Goal: Information Seeking & Learning: Learn about a topic

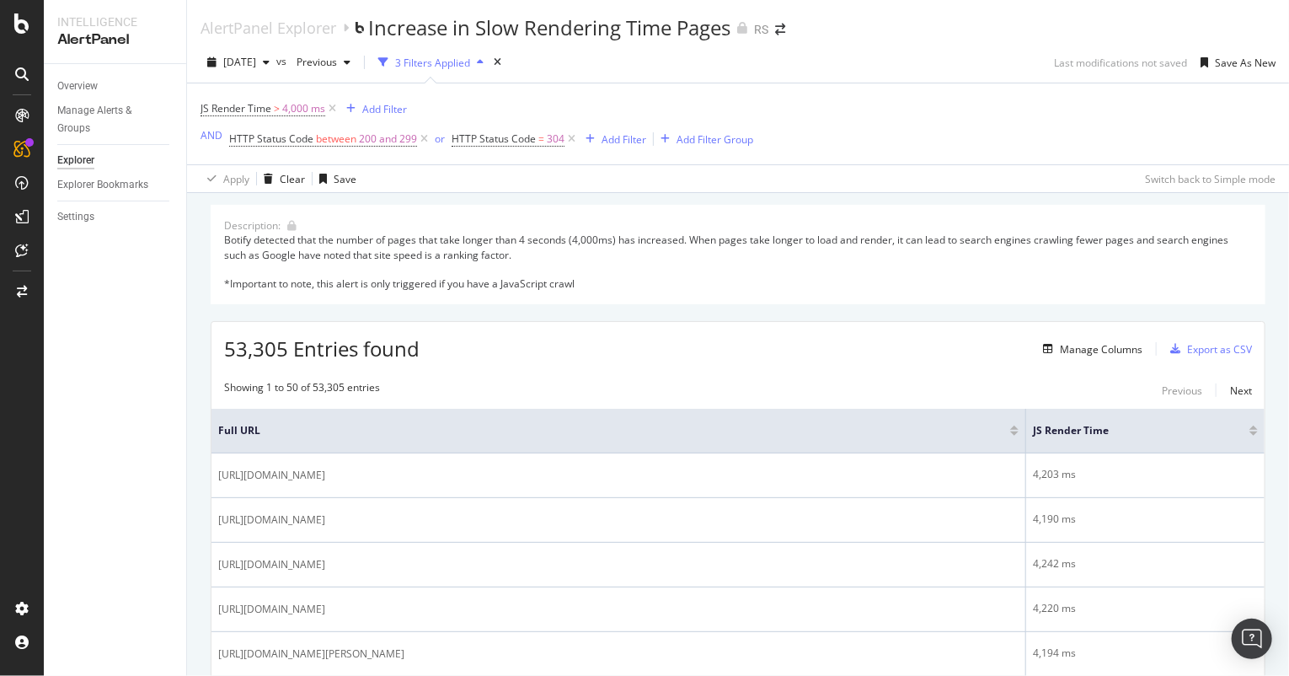
click at [750, 272] on div "Botify detected that the number of pages that take longer than 4 seconds (4,000…" at bounding box center [738, 262] width 1028 height 58
click at [76, 82] on div "Overview" at bounding box center [77, 87] width 40 height 18
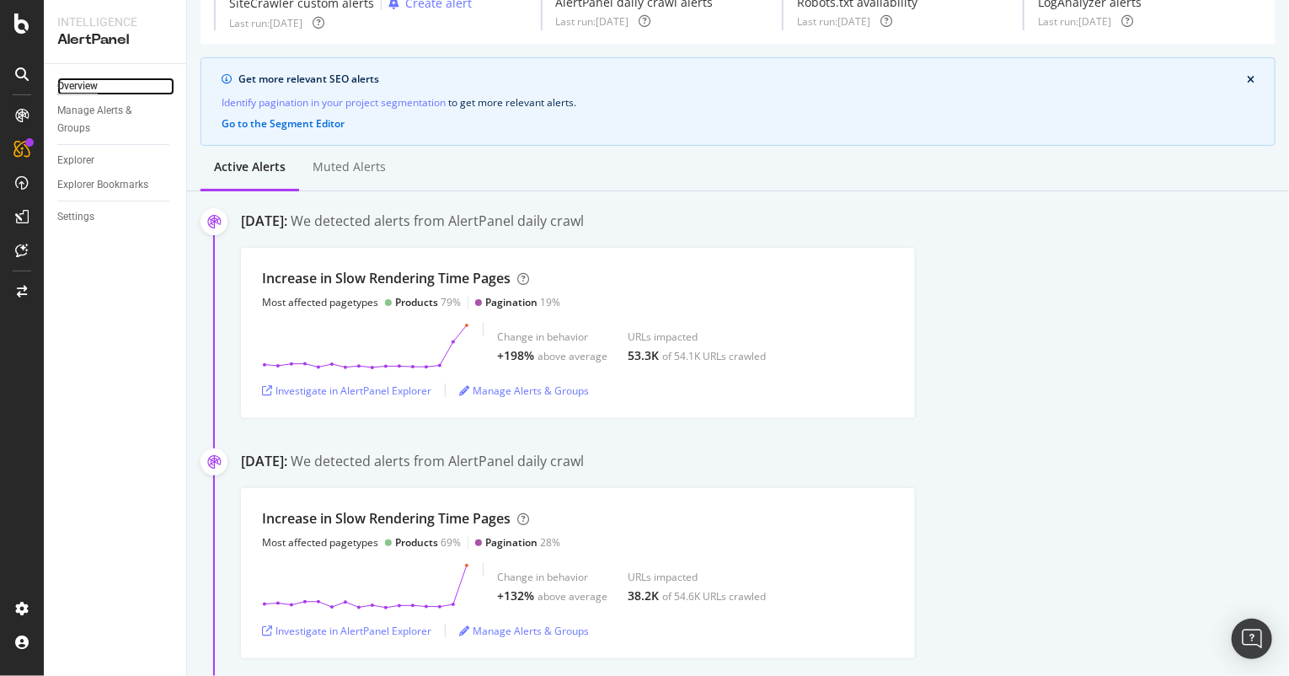
scroll to position [81, 0]
click at [1004, 392] on div "Increase in Slow Rendering Time Pages Most affected pagetypes Products 79% Pagi…" at bounding box center [765, 334] width 1048 height 170
click at [588, 274] on div "Increase in Slow Rendering Time Pages Most affected pagetypes Products 79% Pagi…" at bounding box center [578, 291] width 632 height 40
click at [805, 298] on div "Increase in Slow Rendering Time Pages Most affected pagetypes Products 79% Pagi…" at bounding box center [578, 291] width 632 height 40
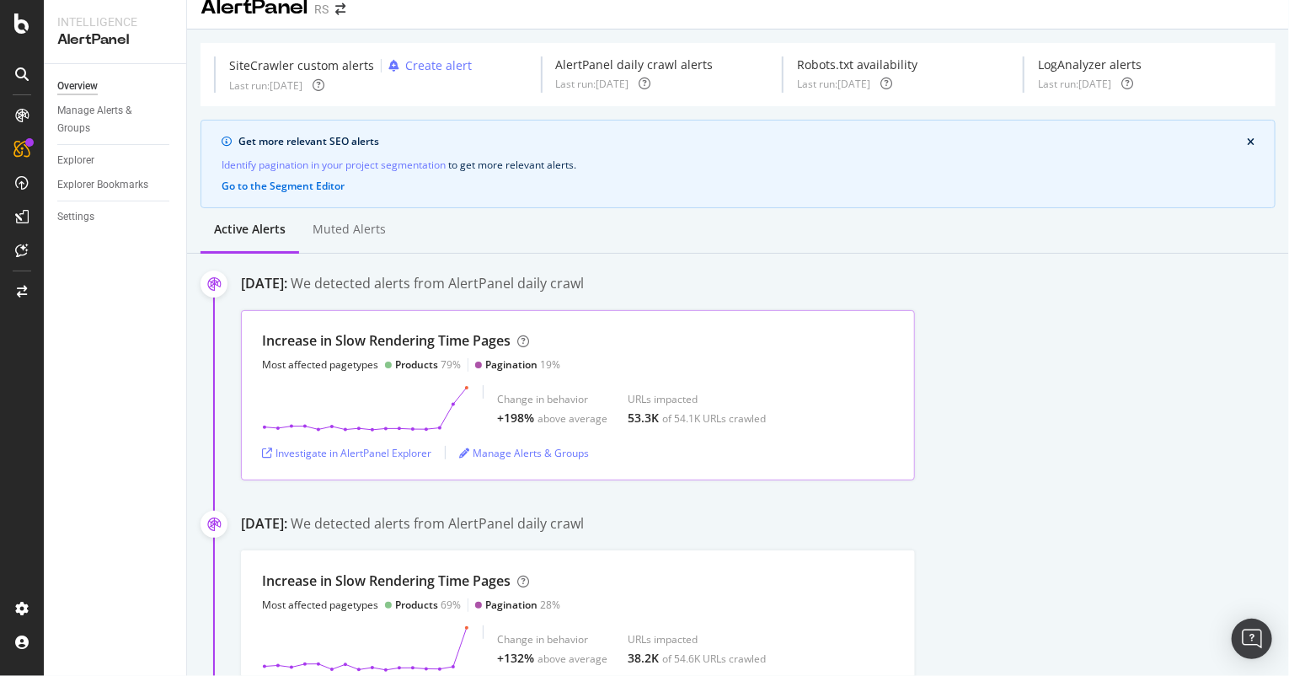
scroll to position [19, 0]
click at [371, 448] on div "Investigate in AlertPanel Explorer" at bounding box center [346, 454] width 169 height 14
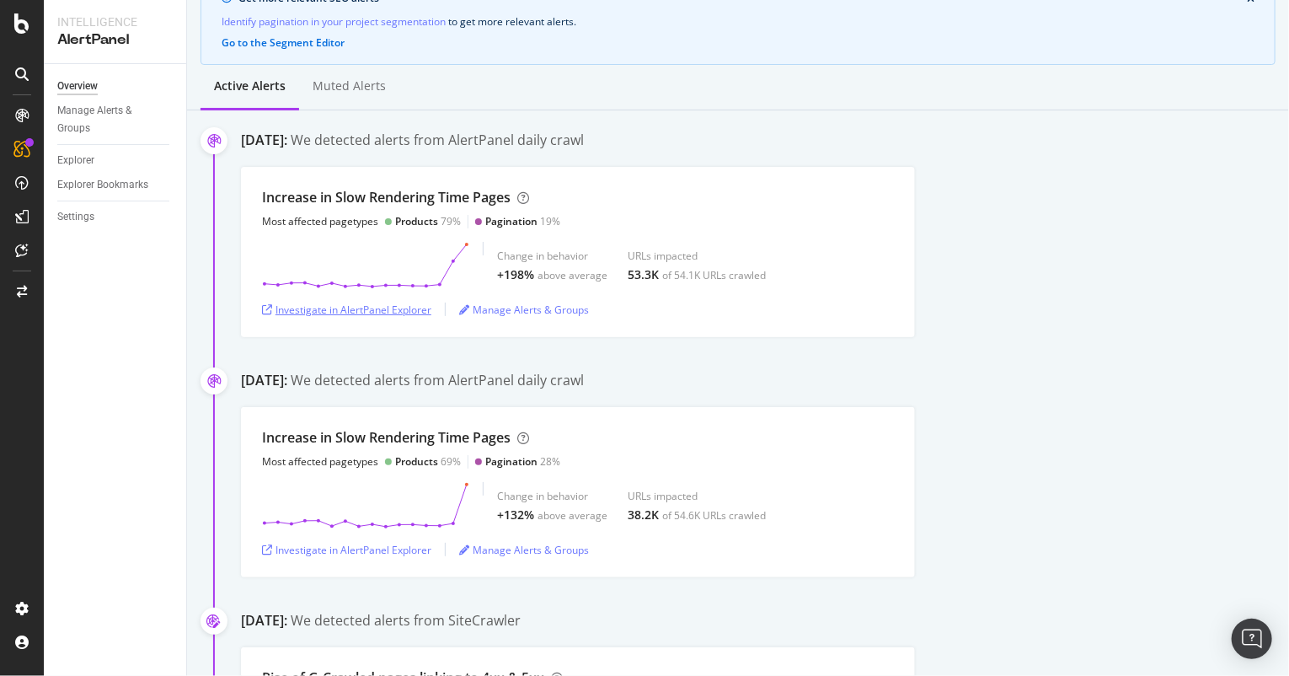
scroll to position [163, 0]
click at [947, 488] on div "Increase in Slow Rendering Time Pages Most affected pagetypes Products 69% Pagi…" at bounding box center [765, 492] width 1048 height 170
click at [1072, 305] on div "Increase in Slow Rendering Time Pages Most affected pagetypes Products 79% Pagi…" at bounding box center [765, 252] width 1048 height 170
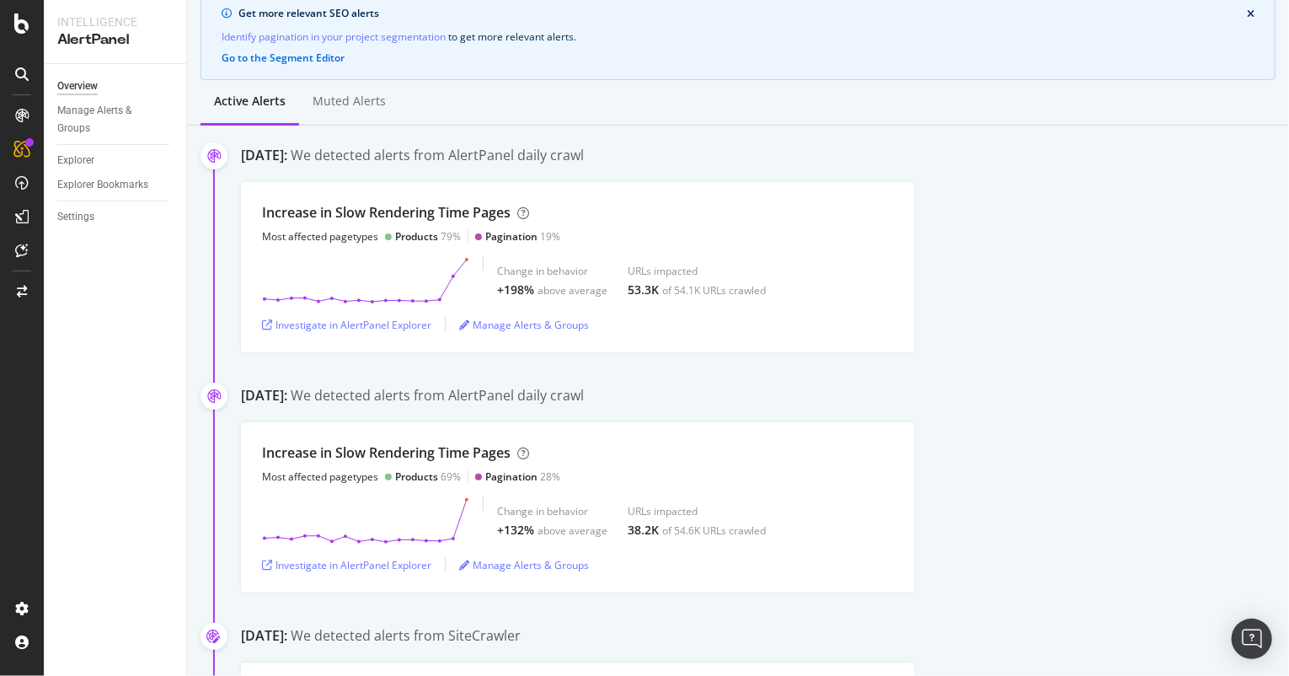
scroll to position [148, 0]
click at [1183, 337] on div "Increase in Slow Rendering Time Pages Most affected pagetypes Products 79% Pagi…" at bounding box center [765, 267] width 1048 height 170
click at [1289, 377] on div "AlertPanel RS SiteCrawler custom alerts Create alert Last run: [DATE] AlertPane…" at bounding box center [738, 338] width 1102 height 676
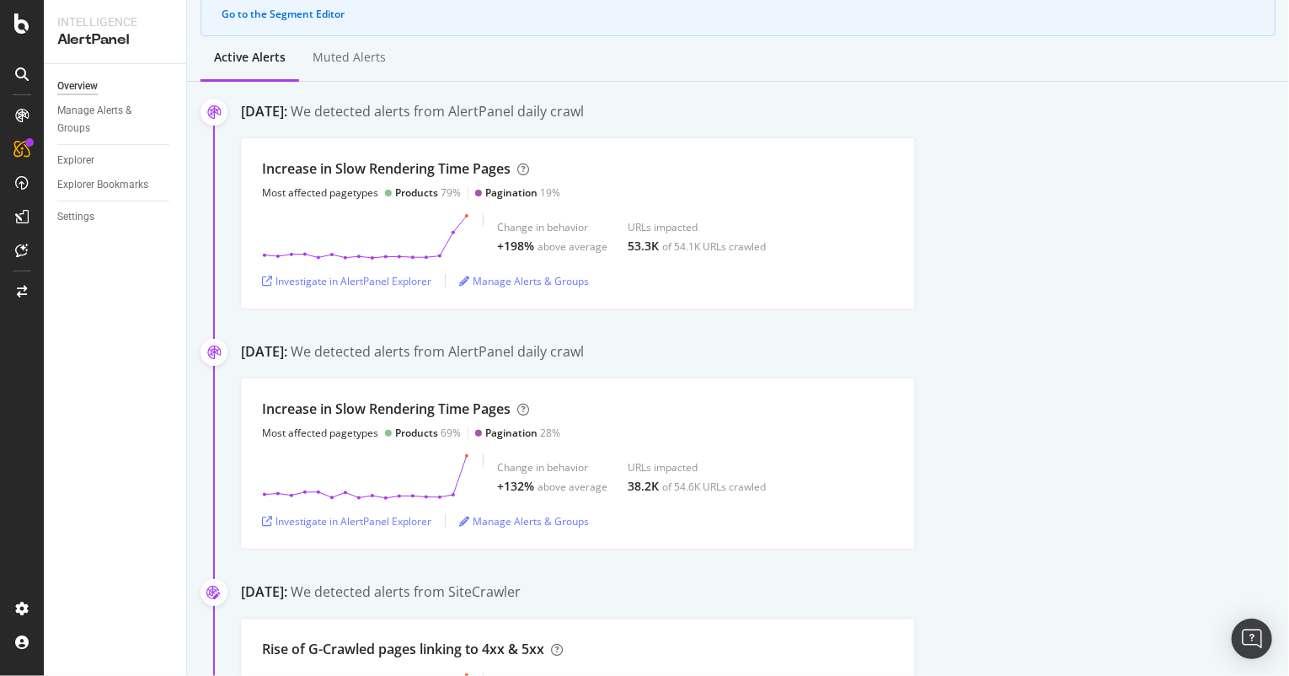
scroll to position [192, 0]
click at [1200, 292] on div "Increase in Slow Rendering Time Pages Most affected pagetypes Products 79% Pagi…" at bounding box center [765, 223] width 1048 height 170
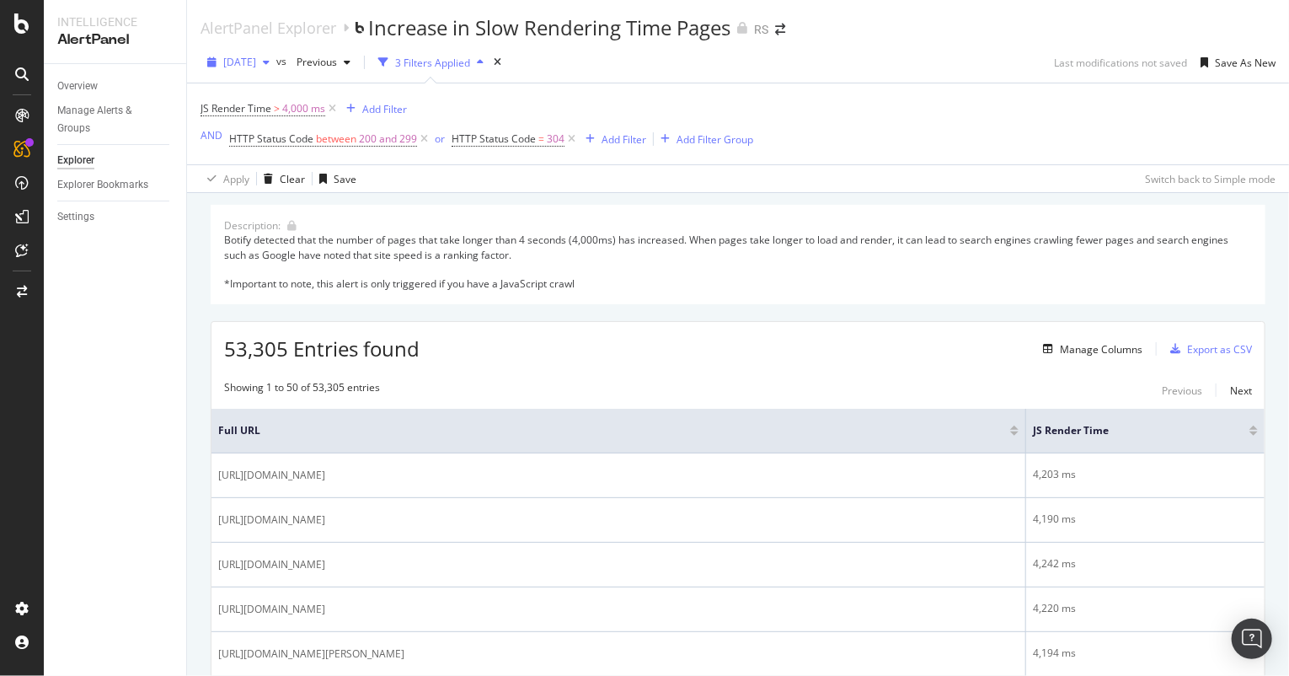
click at [256, 58] on span "[DATE]" at bounding box center [239, 62] width 33 height 14
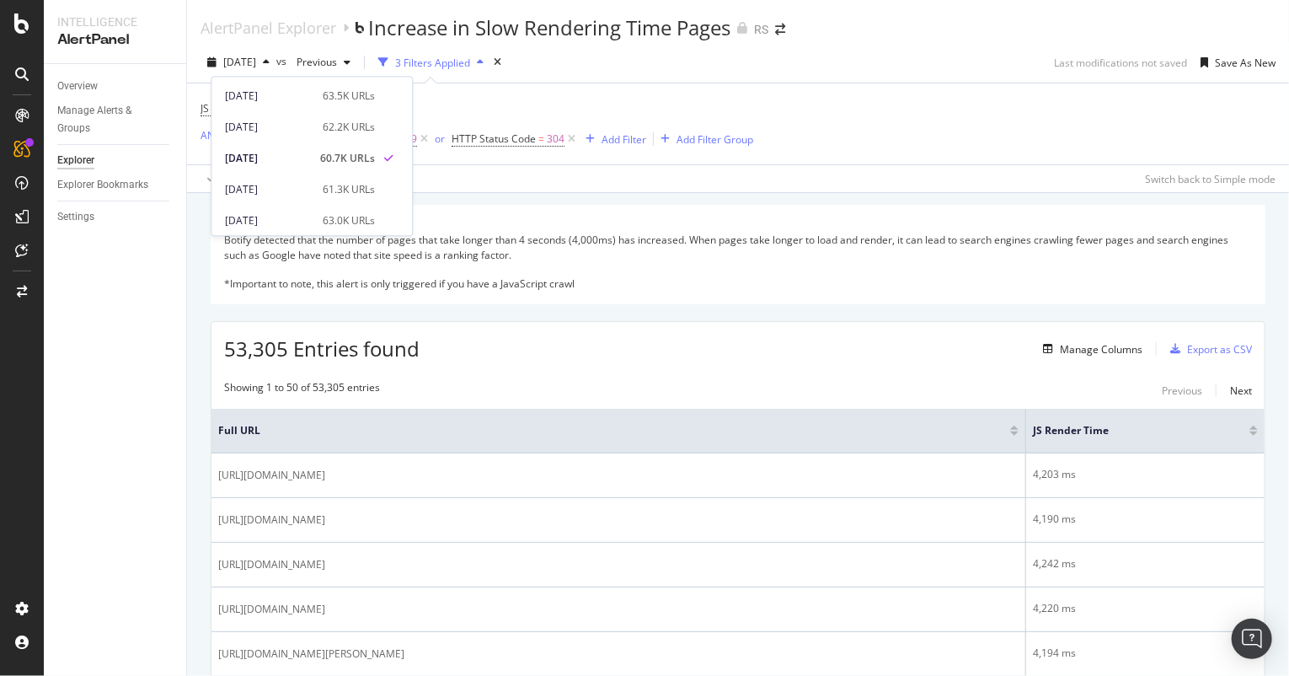
click at [777, 289] on div "Botify detected that the number of pages that take longer than 4 seconds (4,000…" at bounding box center [738, 262] width 1028 height 58
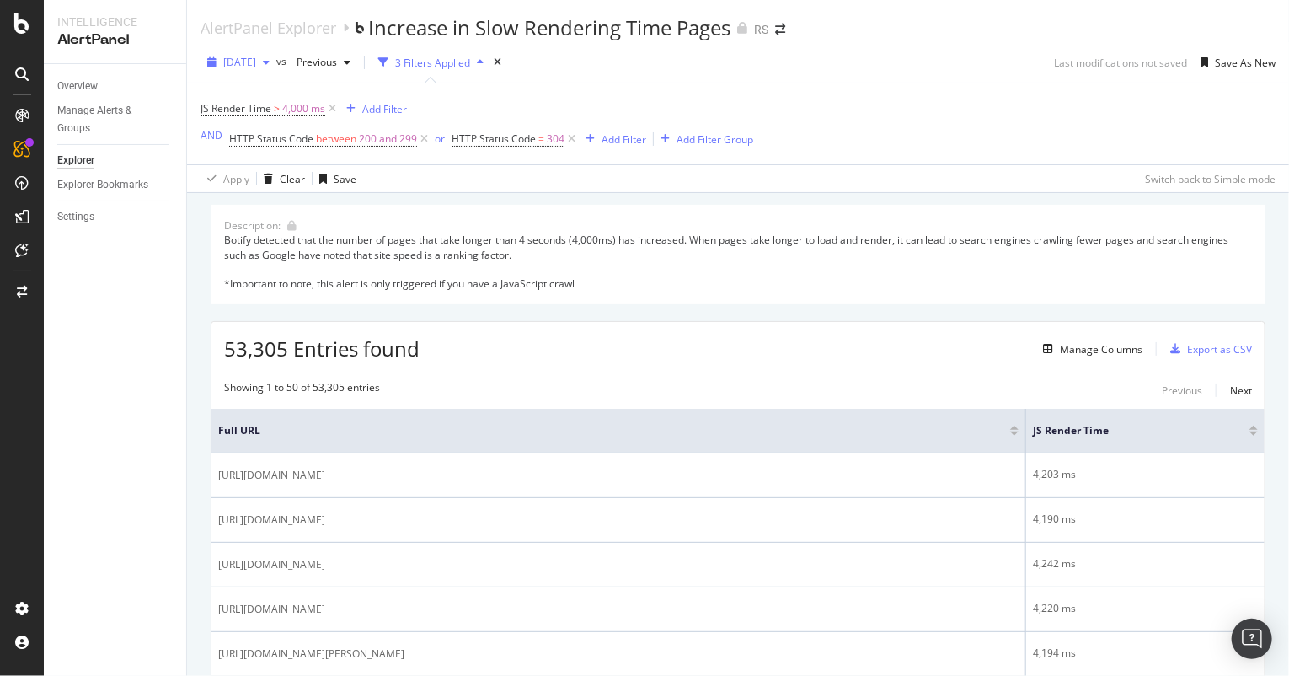
click at [256, 59] on span "[DATE]" at bounding box center [239, 62] width 33 height 14
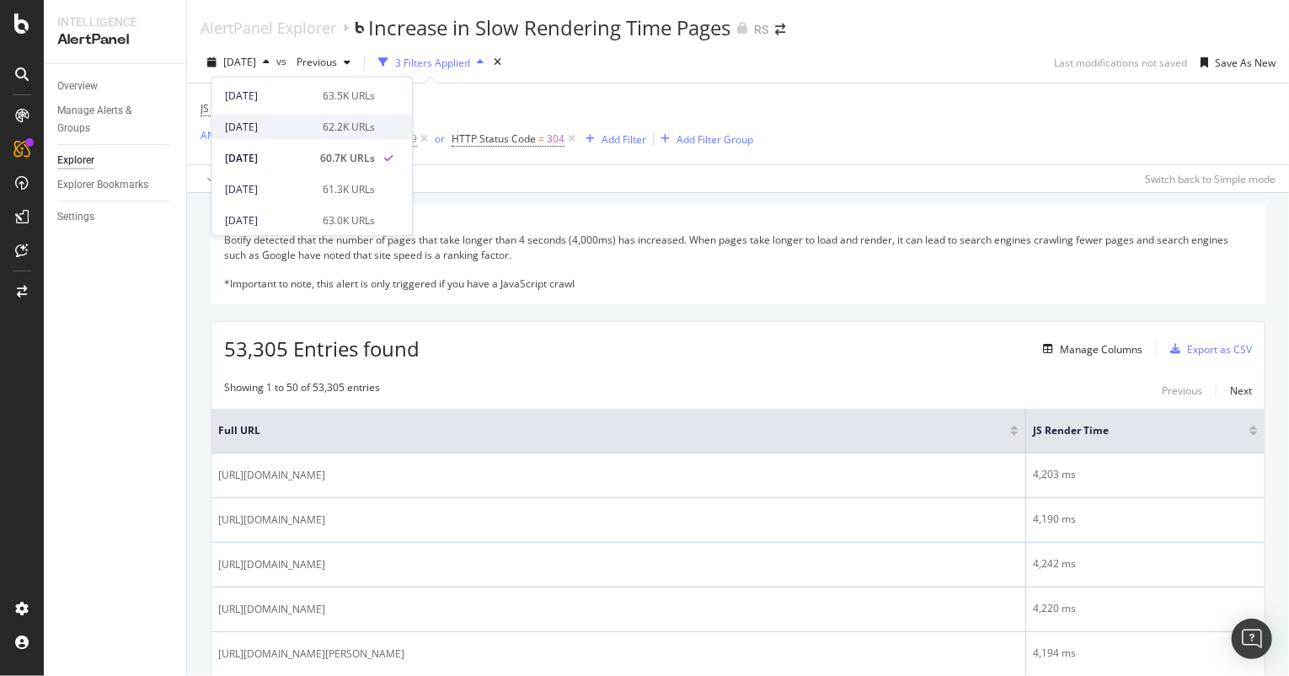
click at [261, 126] on div "[DATE]" at bounding box center [269, 127] width 88 height 15
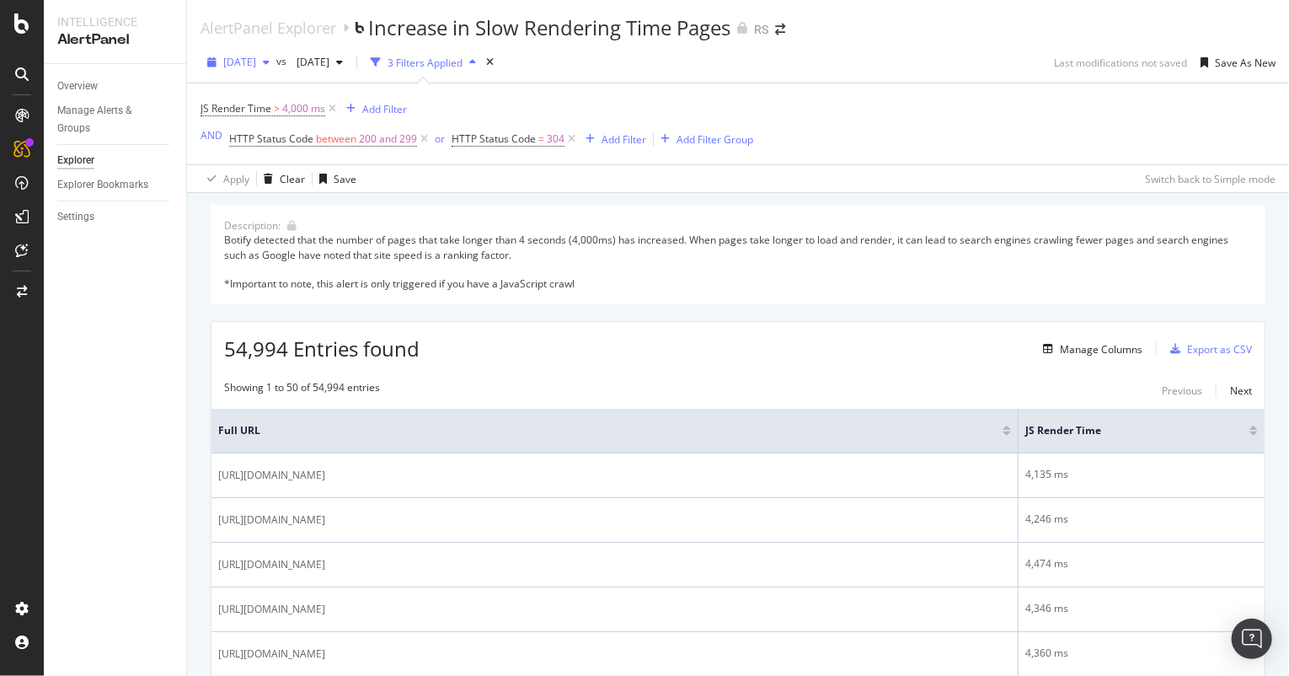
click at [230, 63] on span "[DATE]" at bounding box center [239, 62] width 33 height 14
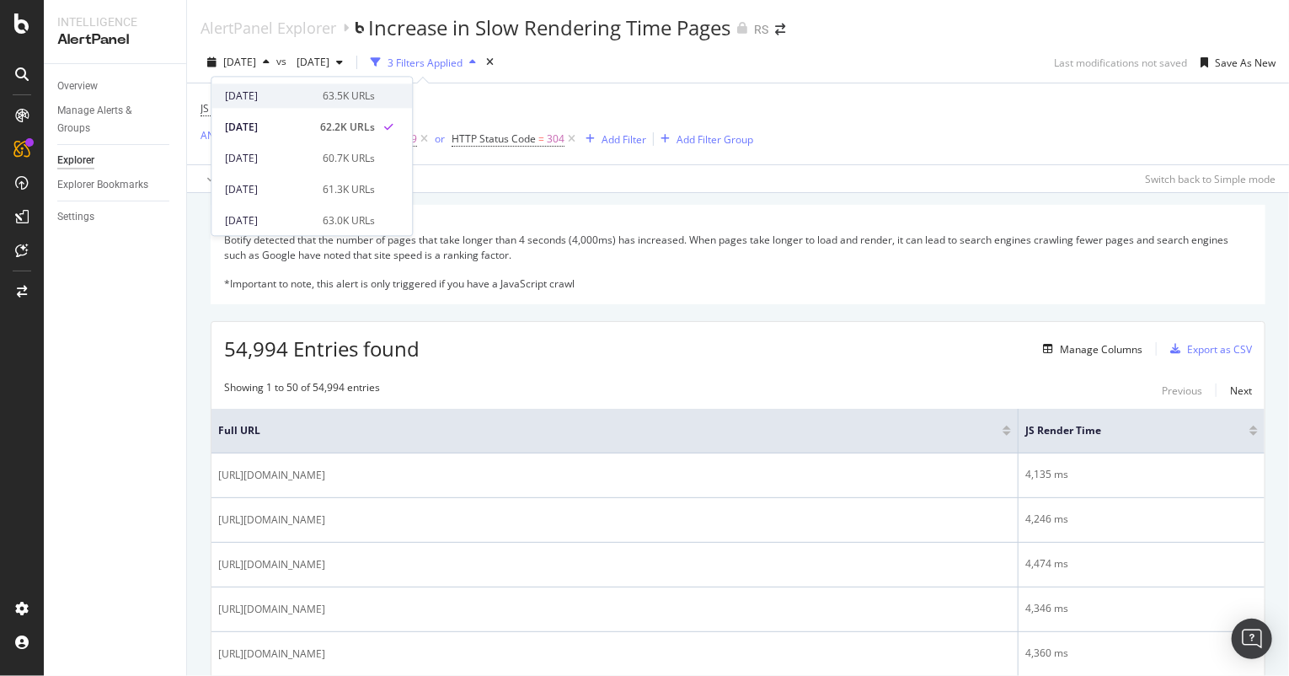
click at [253, 94] on div "[DATE]" at bounding box center [269, 95] width 88 height 15
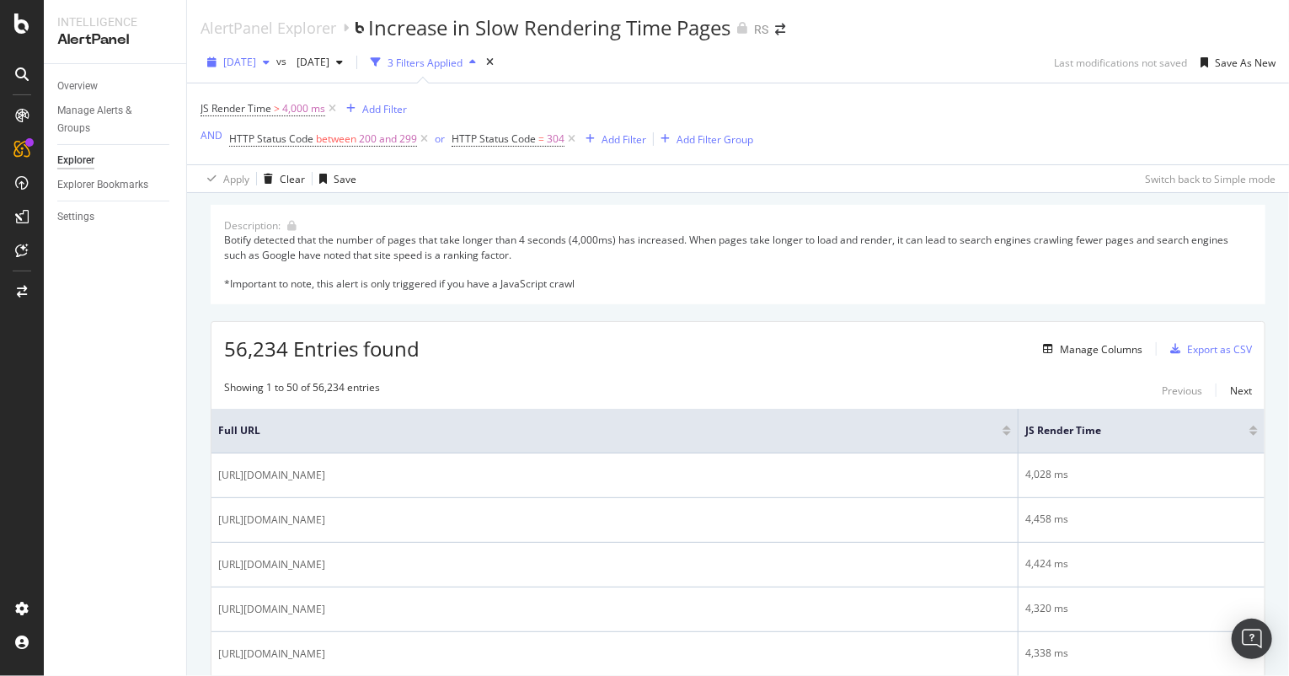
click at [256, 67] on span "[DATE]" at bounding box center [239, 62] width 33 height 14
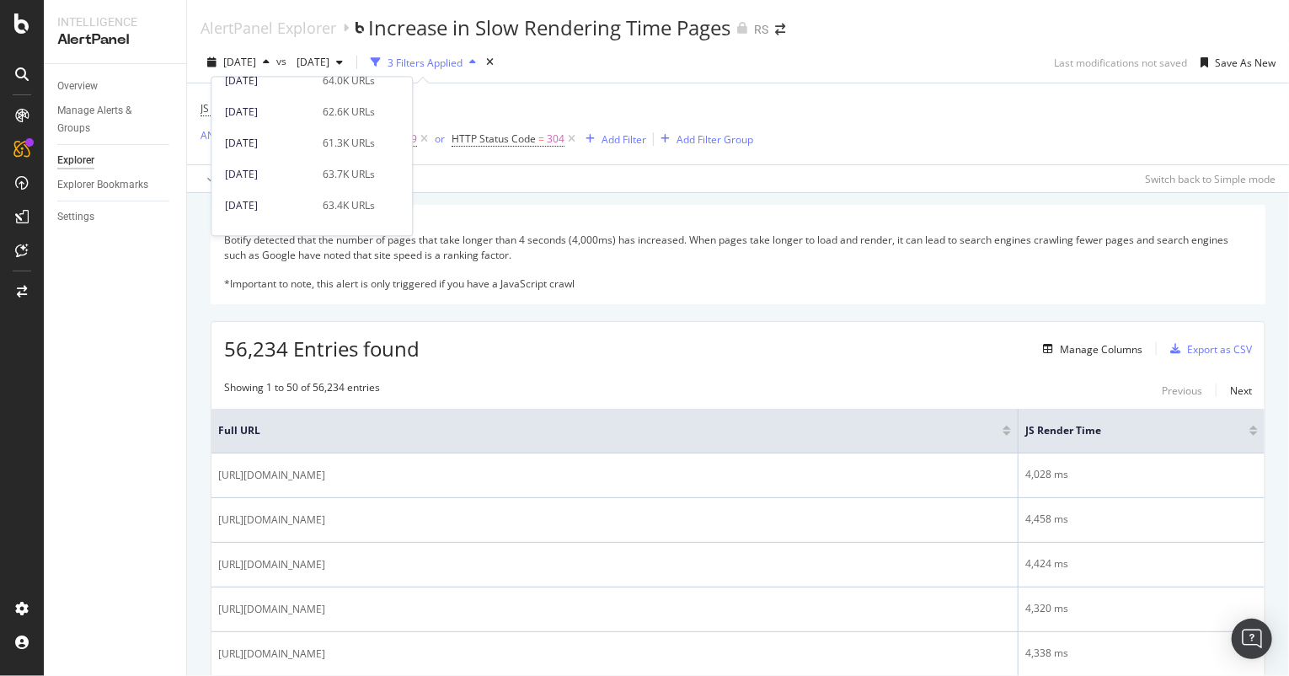
scroll to position [170, 0]
click at [271, 142] on div "[DATE]" at bounding box center [269, 144] width 88 height 15
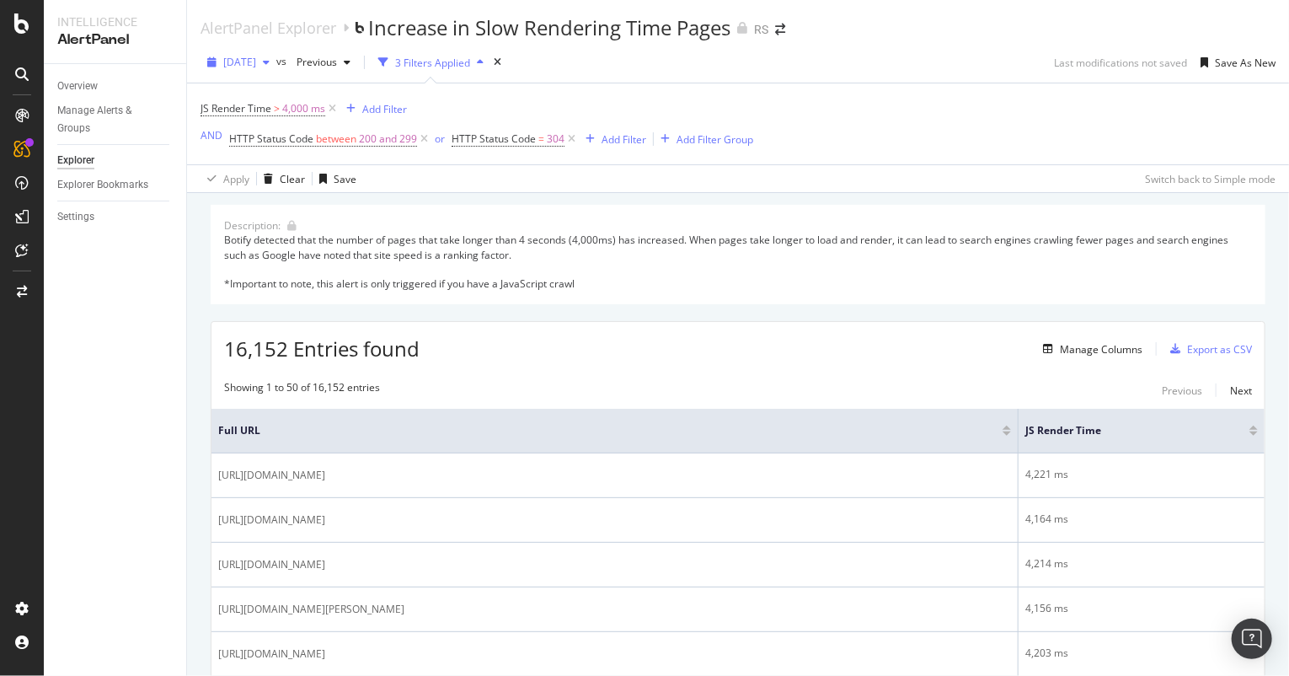
click at [256, 62] on span "[DATE]" at bounding box center [239, 62] width 33 height 14
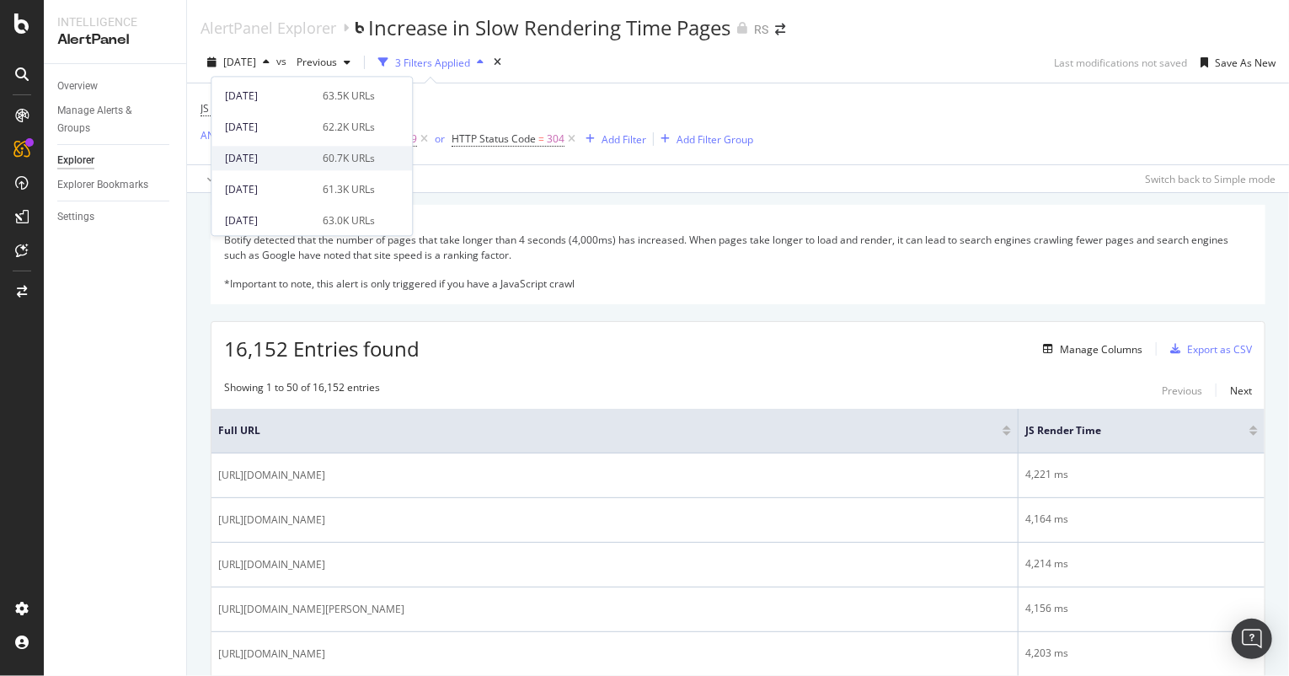
click at [262, 156] on div "[DATE]" at bounding box center [269, 158] width 88 height 15
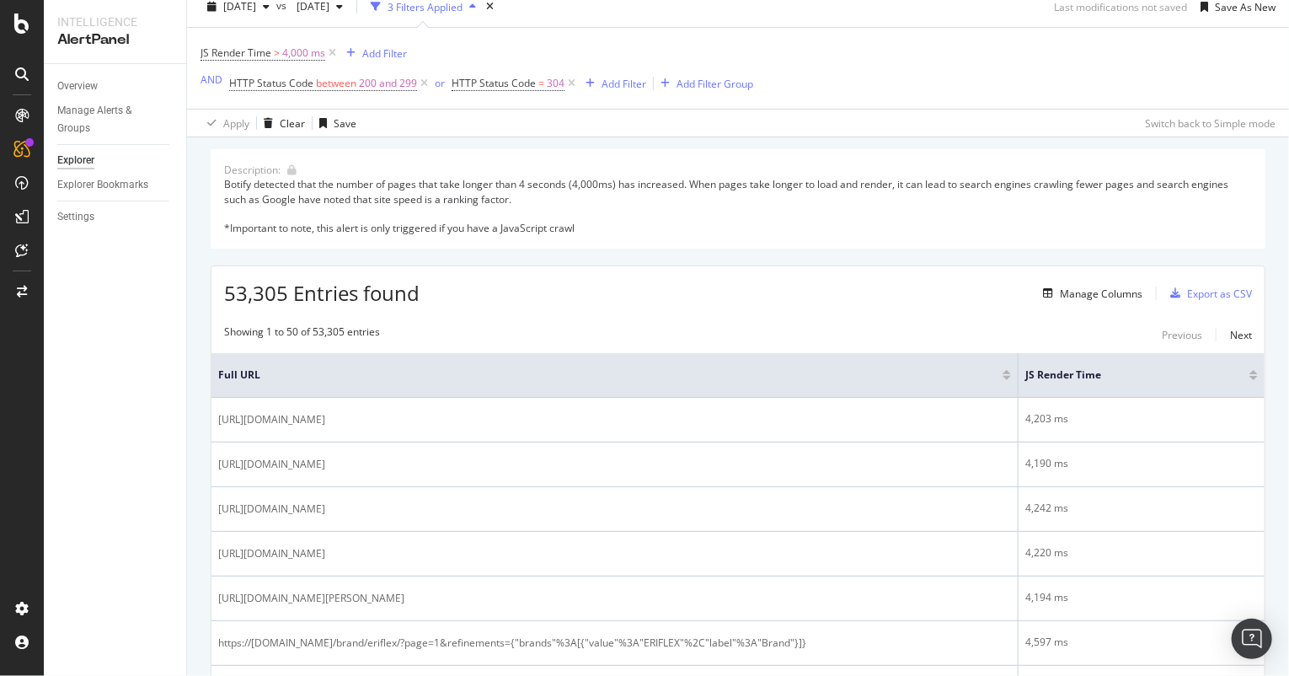
scroll to position [32, 0]
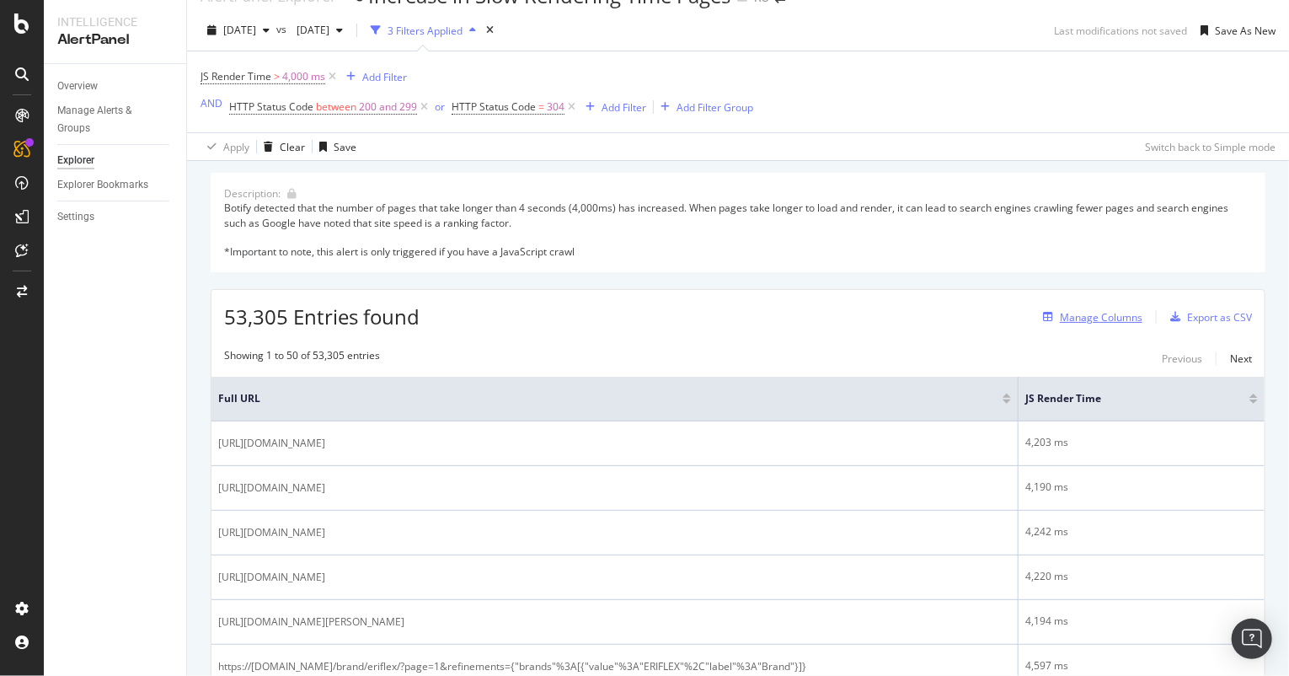
click at [1111, 311] on div "Manage Columns" at bounding box center [1101, 317] width 83 height 14
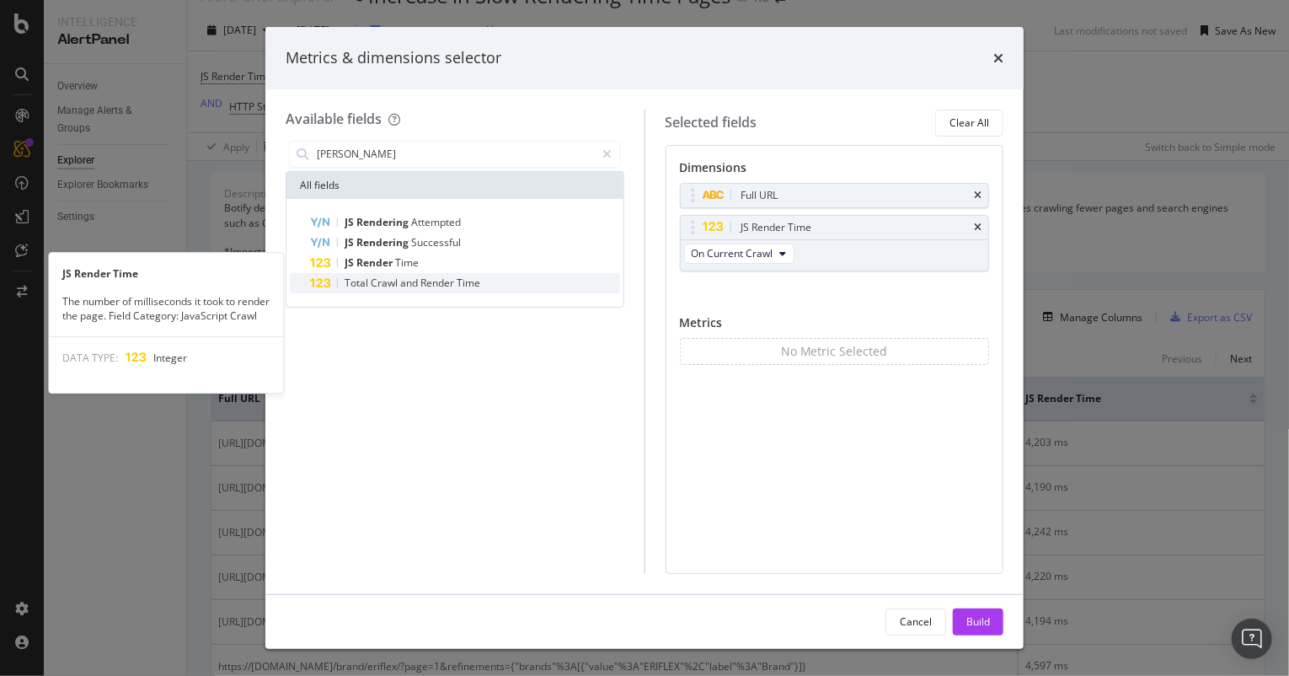
type input "js render"
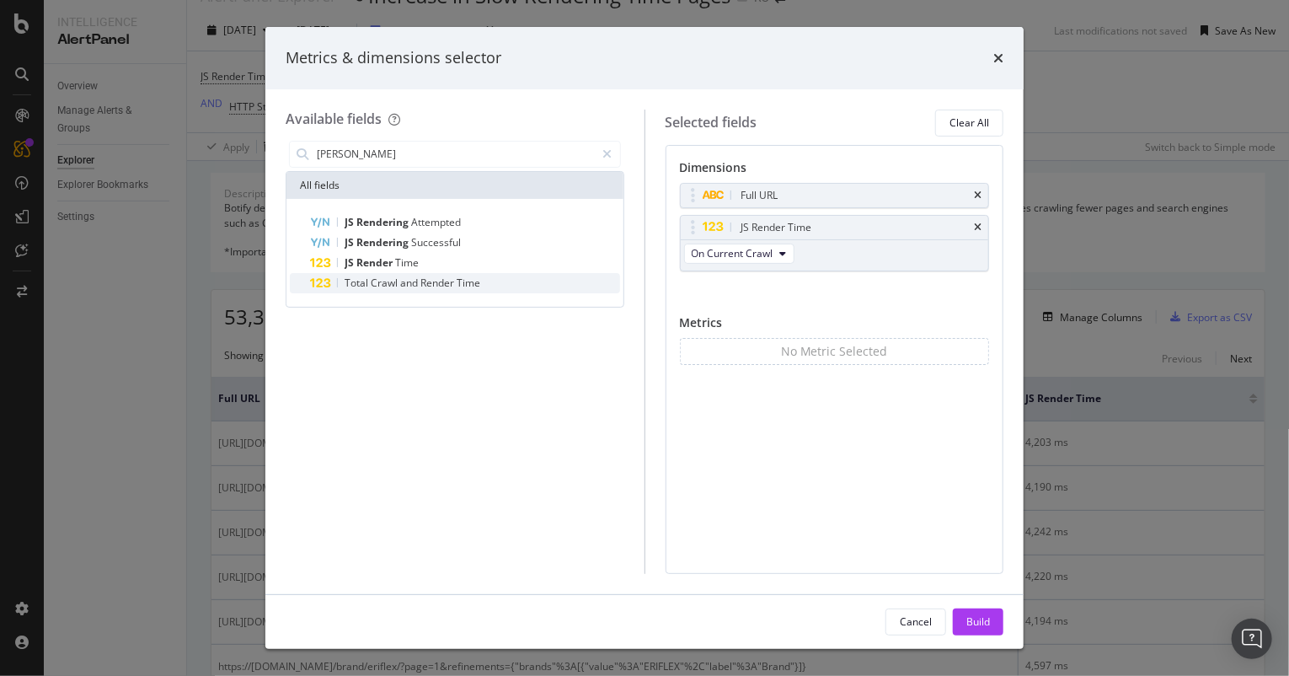
click at [437, 273] on div "Total Crawl and Render Time" at bounding box center [465, 283] width 310 height 20
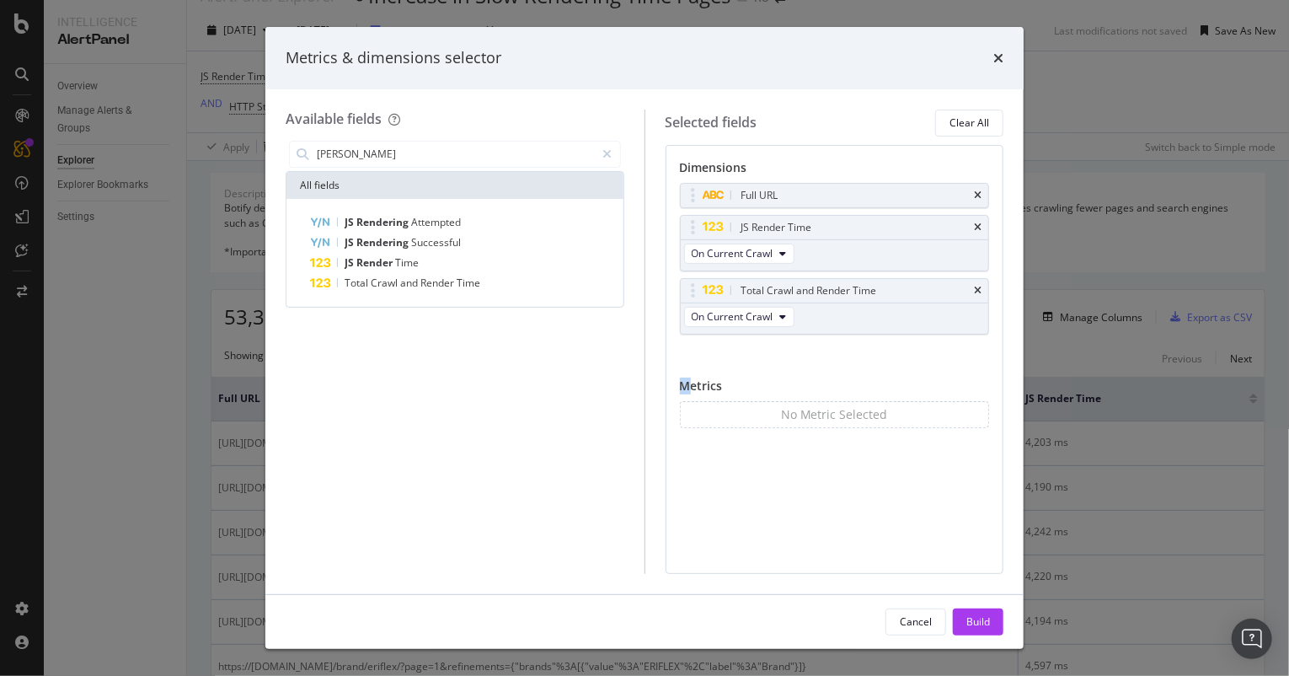
drag, startPoint x: 769, startPoint y: 318, endPoint x: 689, endPoint y: 369, distance: 94.4
click at [689, 369] on div "Dimensions Full URL JS Render Time On Current Crawl Total Crawl and Render Time…" at bounding box center [835, 308] width 310 height 298
click at [769, 318] on span "On Current Crawl" at bounding box center [733, 316] width 82 height 14
click at [788, 372] on span "On Compared Crawl" at bounding box center [777, 376] width 159 height 15
click at [447, 261] on div "JS Render Time" at bounding box center [465, 263] width 310 height 20
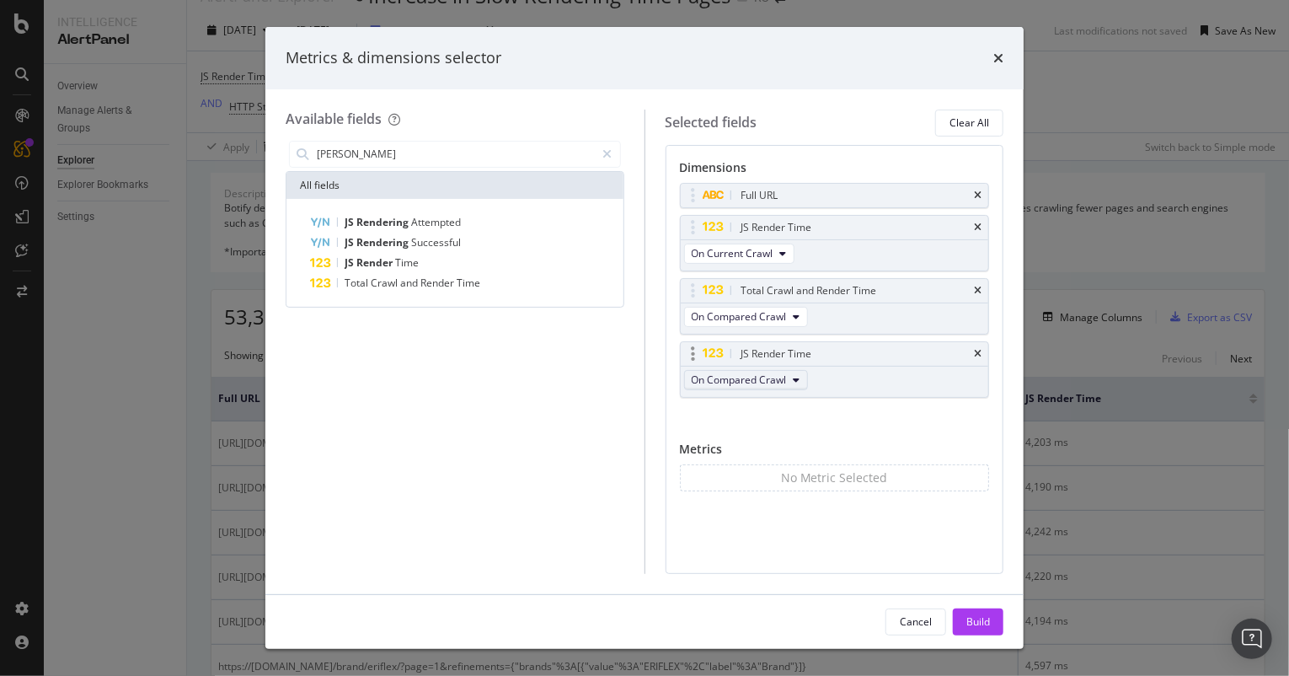
click at [736, 385] on span "On Compared Crawl" at bounding box center [739, 379] width 95 height 14
click at [748, 475] on span "Diff. between Crawls - Percentage" at bounding box center [777, 470] width 159 height 15
click at [871, 422] on div "Full URL JS Render Time On Current Crawl Total Crawl and Render Time On Compare…" at bounding box center [835, 308] width 310 height 251
click at [974, 621] on div "Build" at bounding box center [979, 621] width 24 height 14
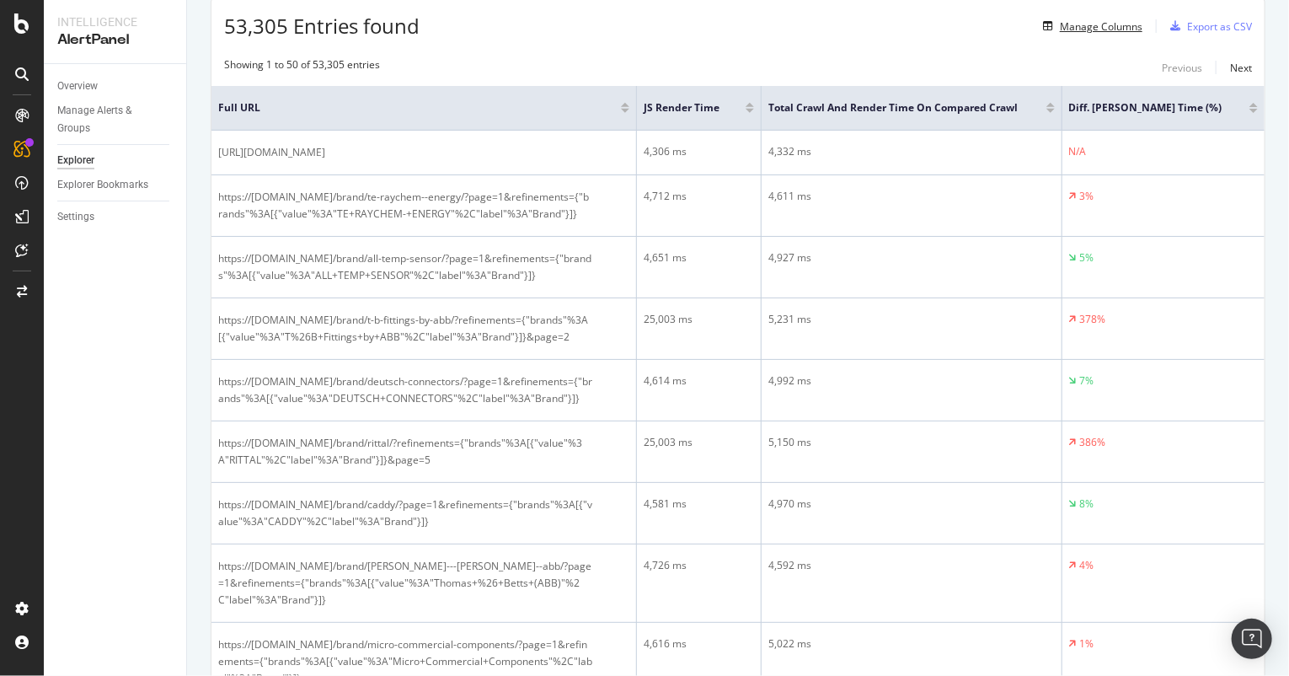
scroll to position [317, 0]
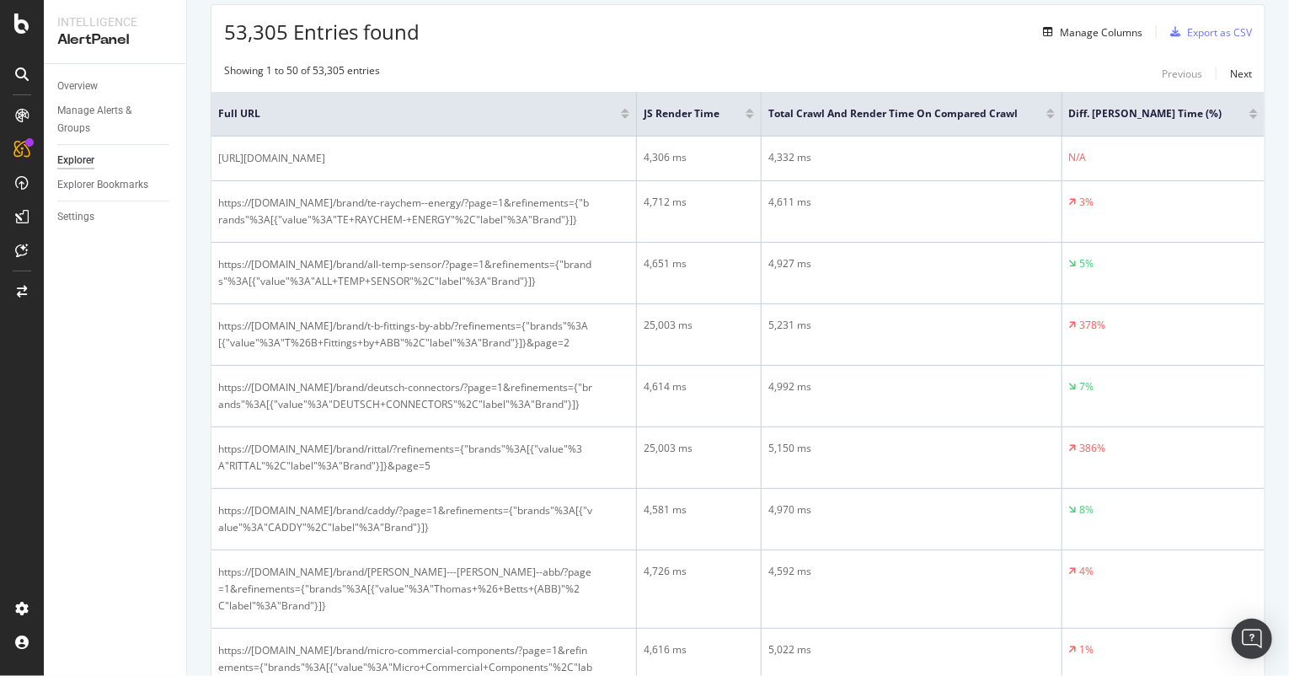
click at [1250, 110] on div at bounding box center [1254, 111] width 8 height 4
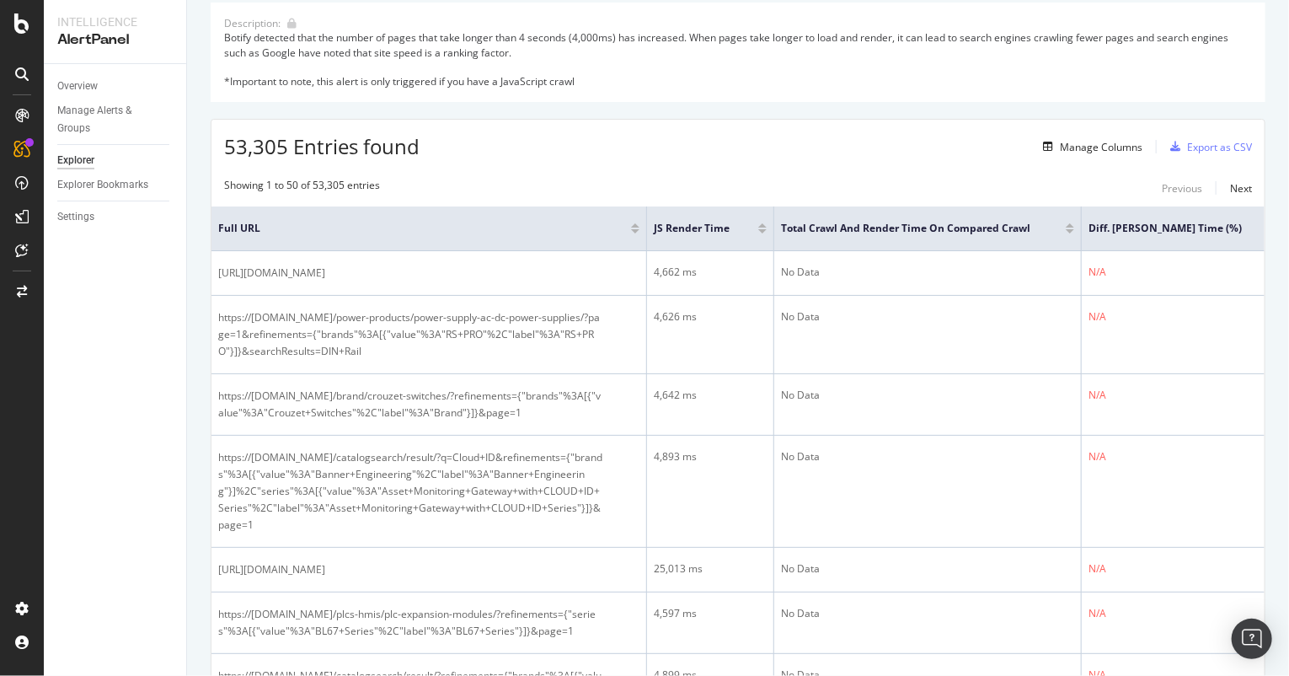
scroll to position [202, 0]
click at [1268, 230] on div at bounding box center [1272, 231] width 8 height 4
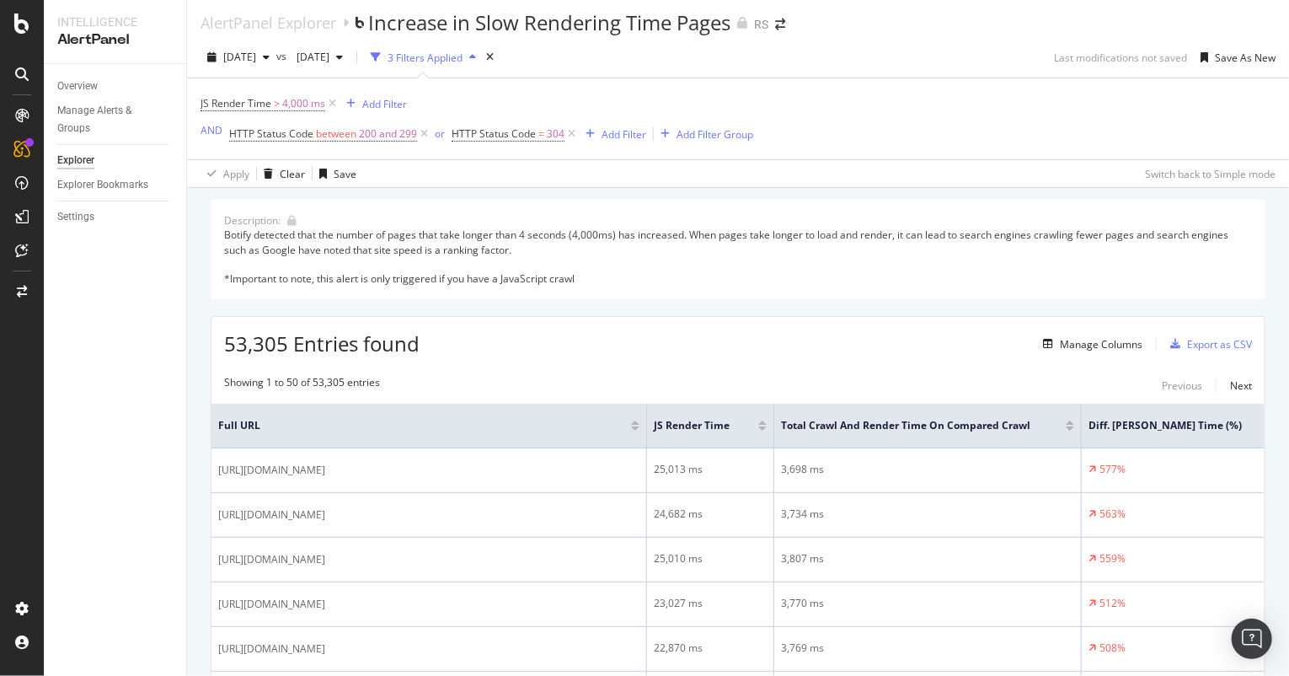
scroll to position [6, 0]
click at [122, 598] on div "Overview Manage Alerts & Groups Explorer Explorer Bookmarks Settings" at bounding box center [115, 370] width 142 height 612
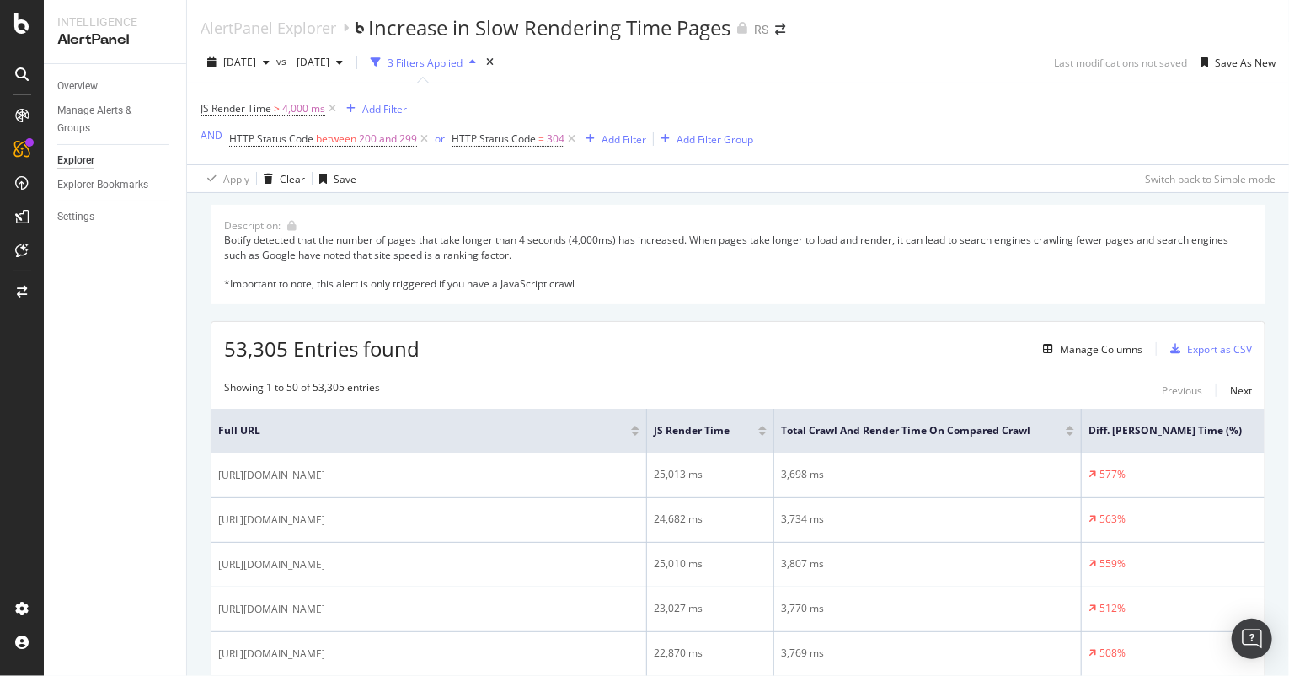
scroll to position [0, 0]
click at [274, 68] on div "[DATE]" at bounding box center [239, 62] width 76 height 25
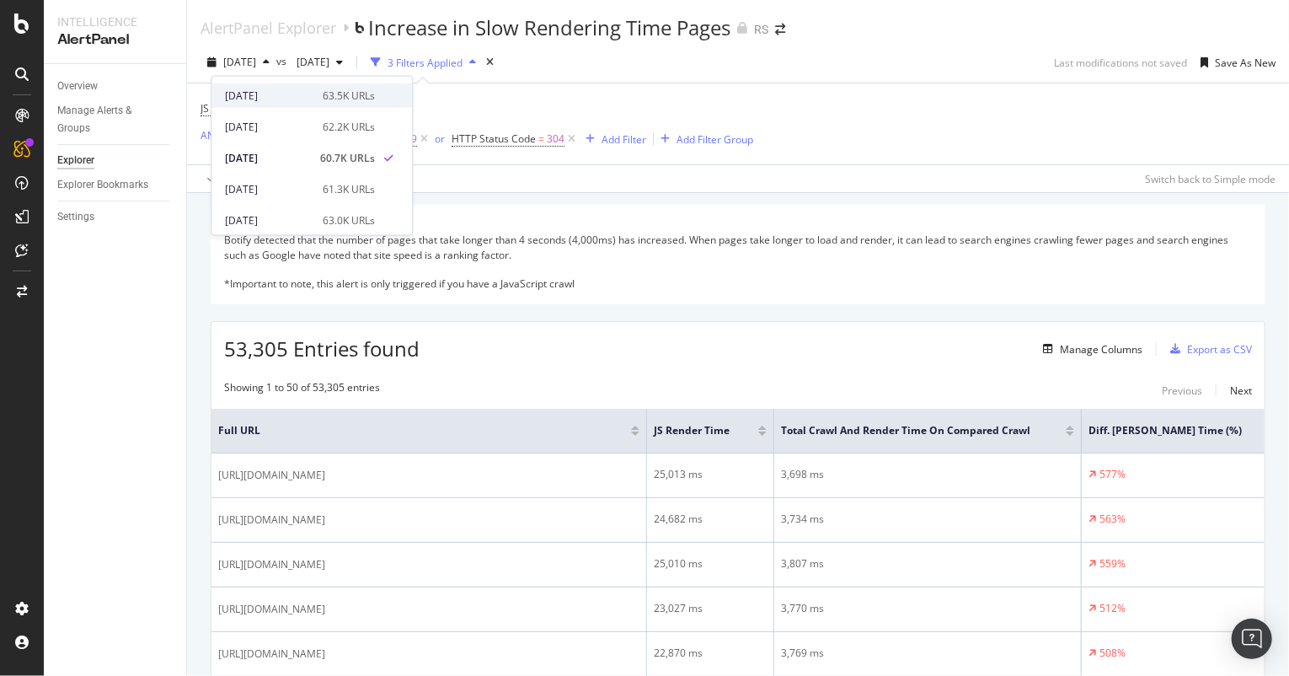
click at [265, 94] on div "[DATE]" at bounding box center [269, 95] width 88 height 15
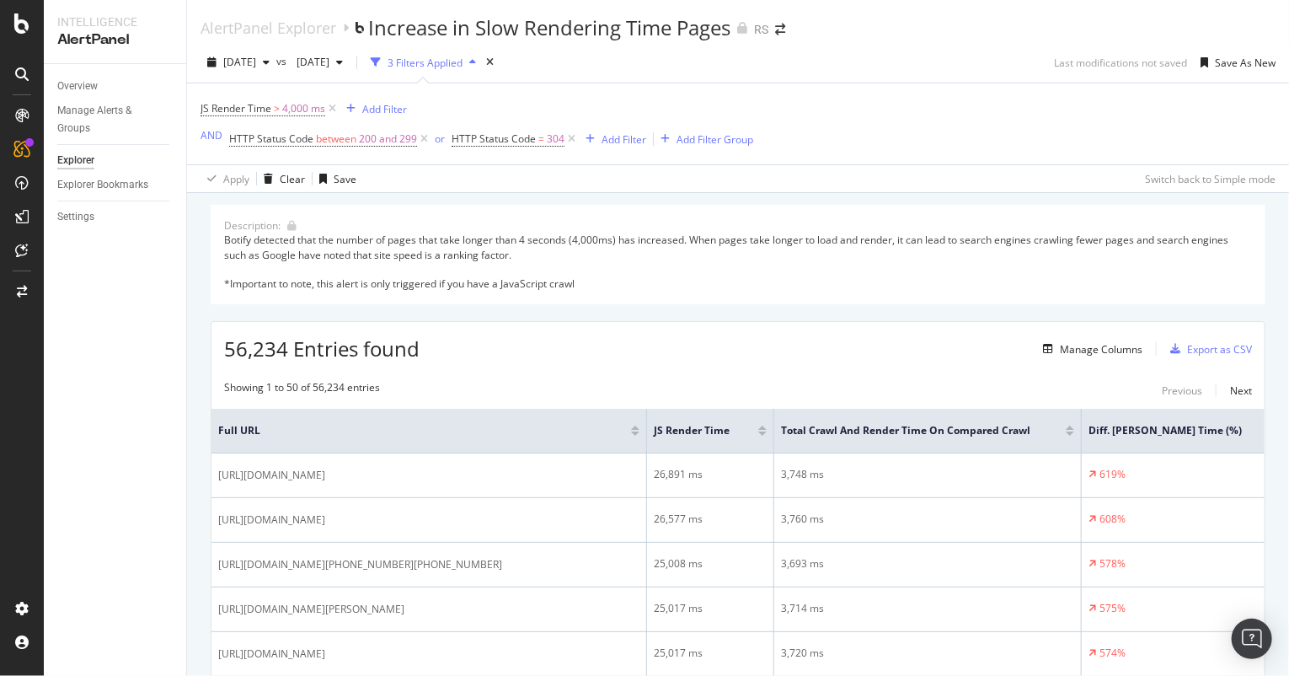
click at [256, 60] on span "[DATE]" at bounding box center [239, 62] width 33 height 14
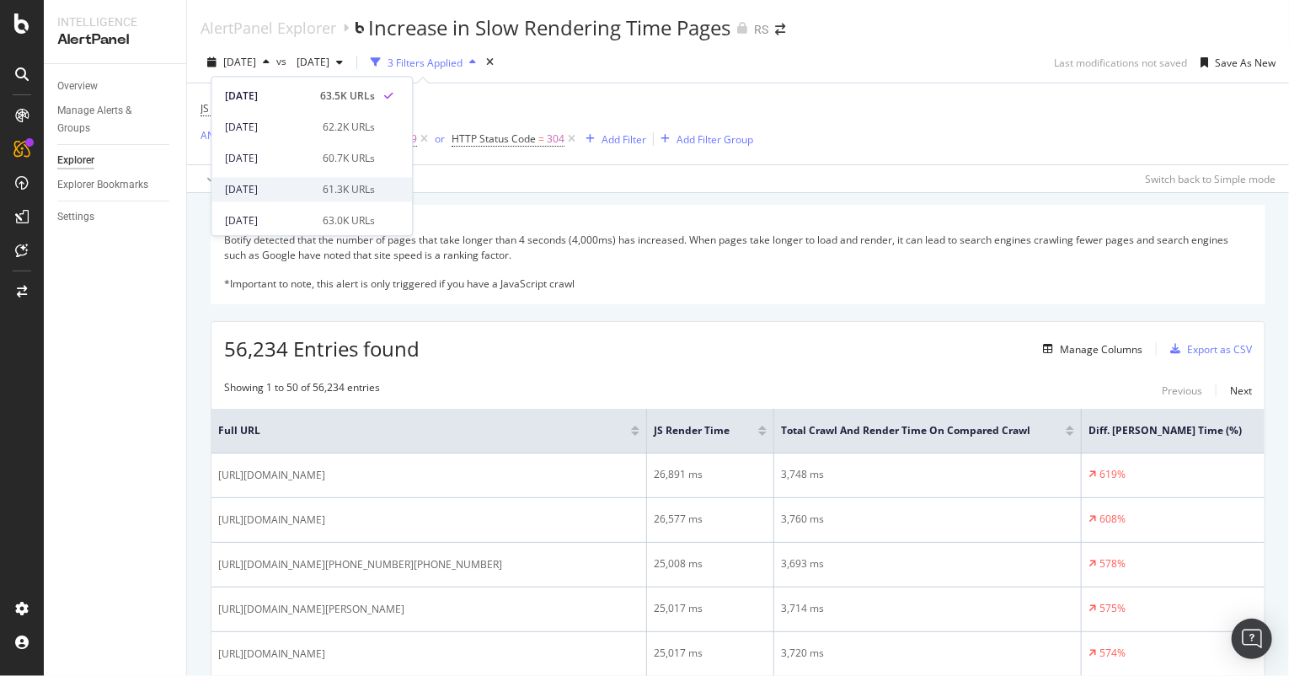
click at [257, 186] on div "[DATE]" at bounding box center [269, 189] width 88 height 15
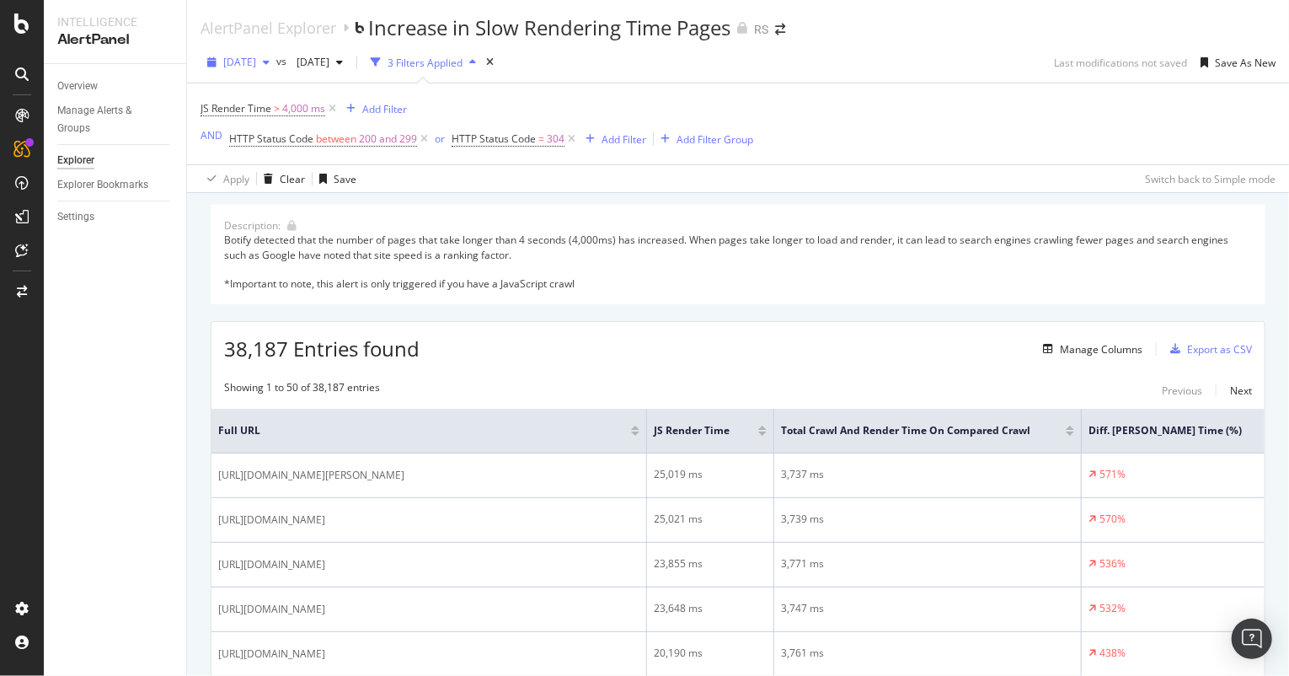
click at [255, 67] on span "[DATE]" at bounding box center [239, 62] width 33 height 14
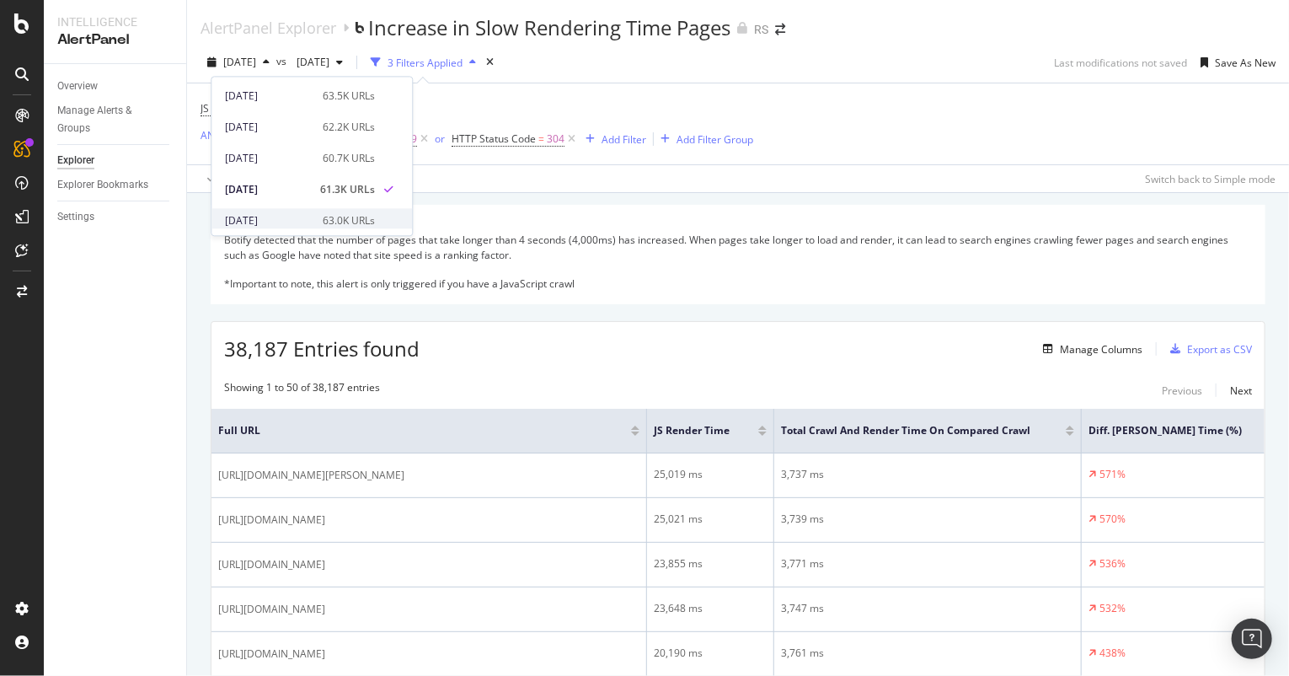
click at [257, 217] on div "[DATE]" at bounding box center [269, 220] width 88 height 15
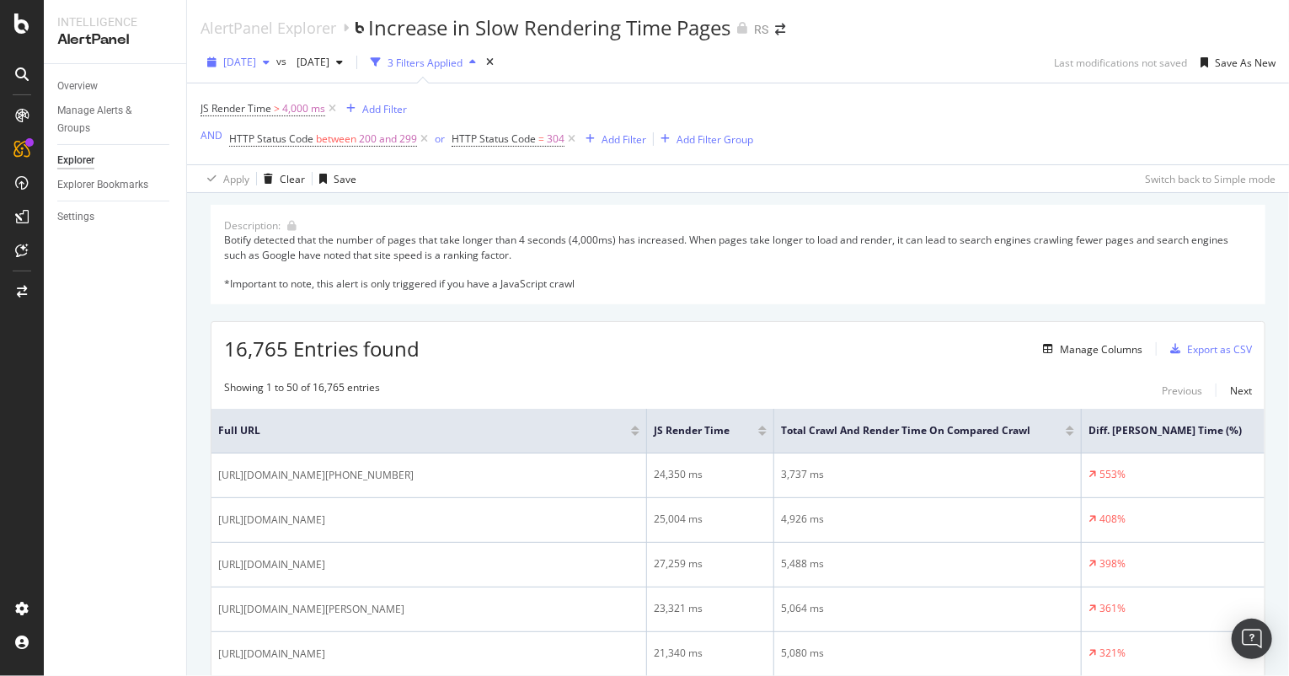
click at [256, 67] on span "[DATE]" at bounding box center [239, 62] width 33 height 14
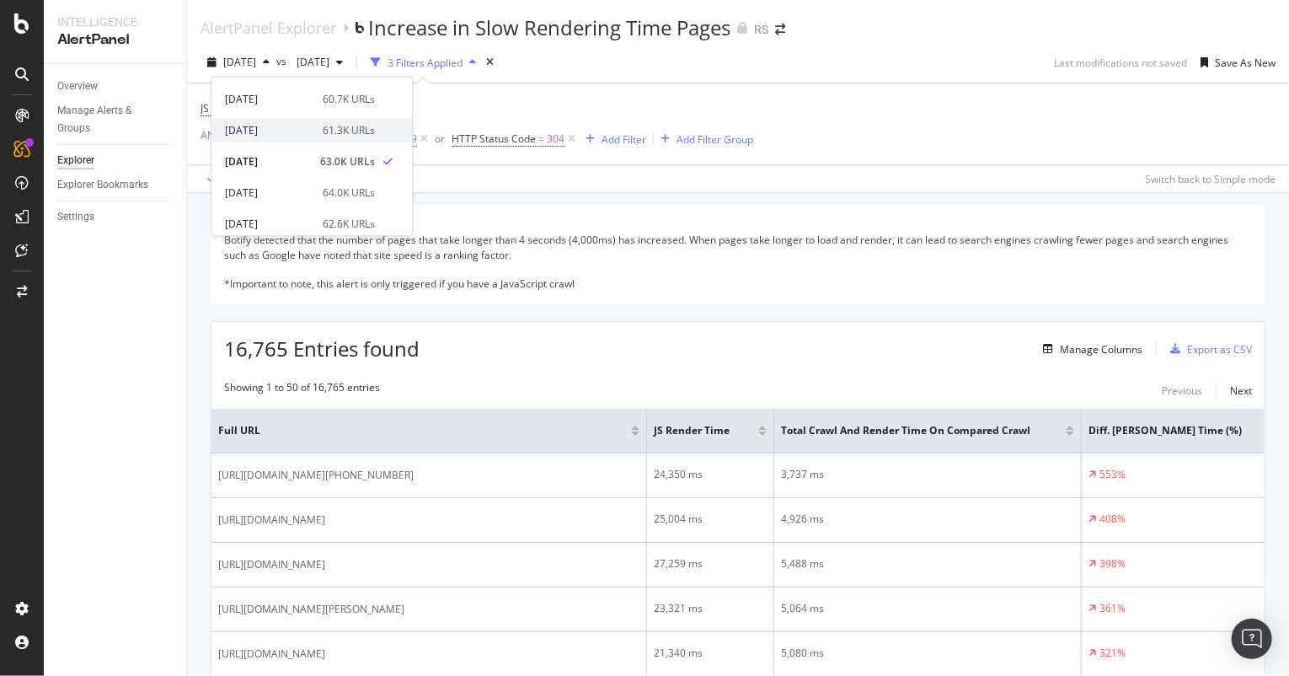
scroll to position [60, 0]
click at [257, 196] on div "[DATE]" at bounding box center [269, 192] width 88 height 15
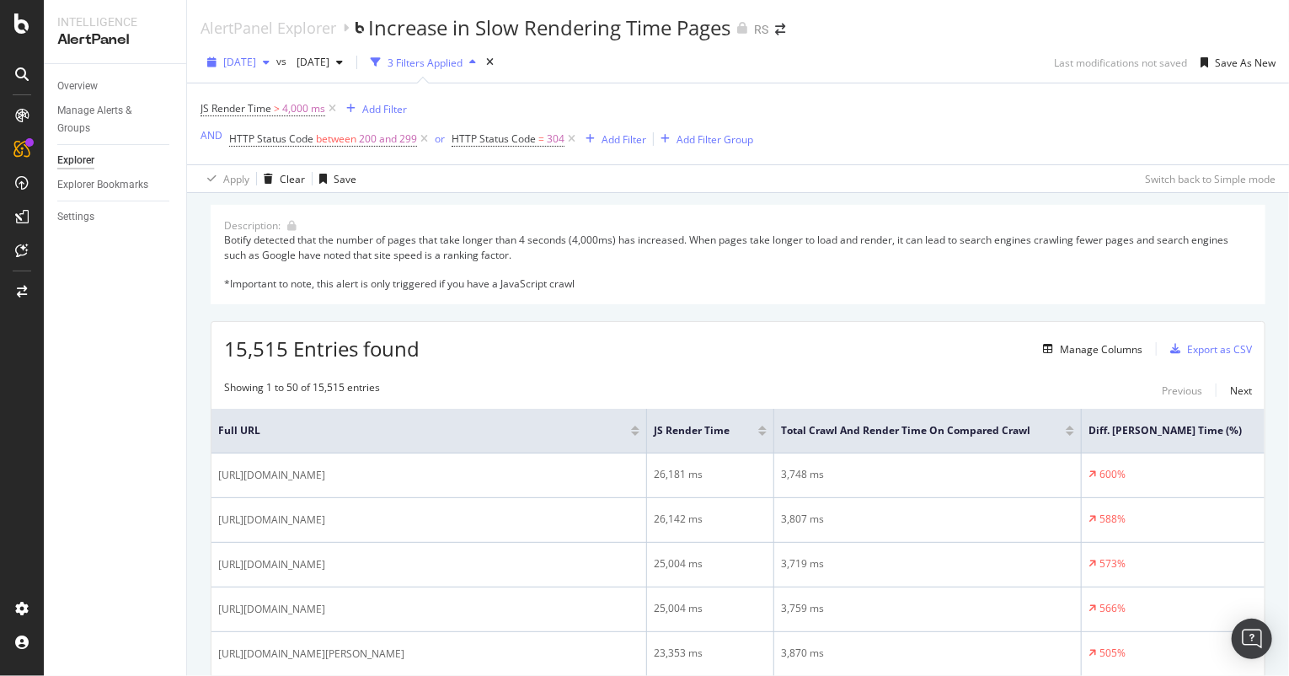
click at [238, 56] on span "[DATE]" at bounding box center [239, 62] width 33 height 14
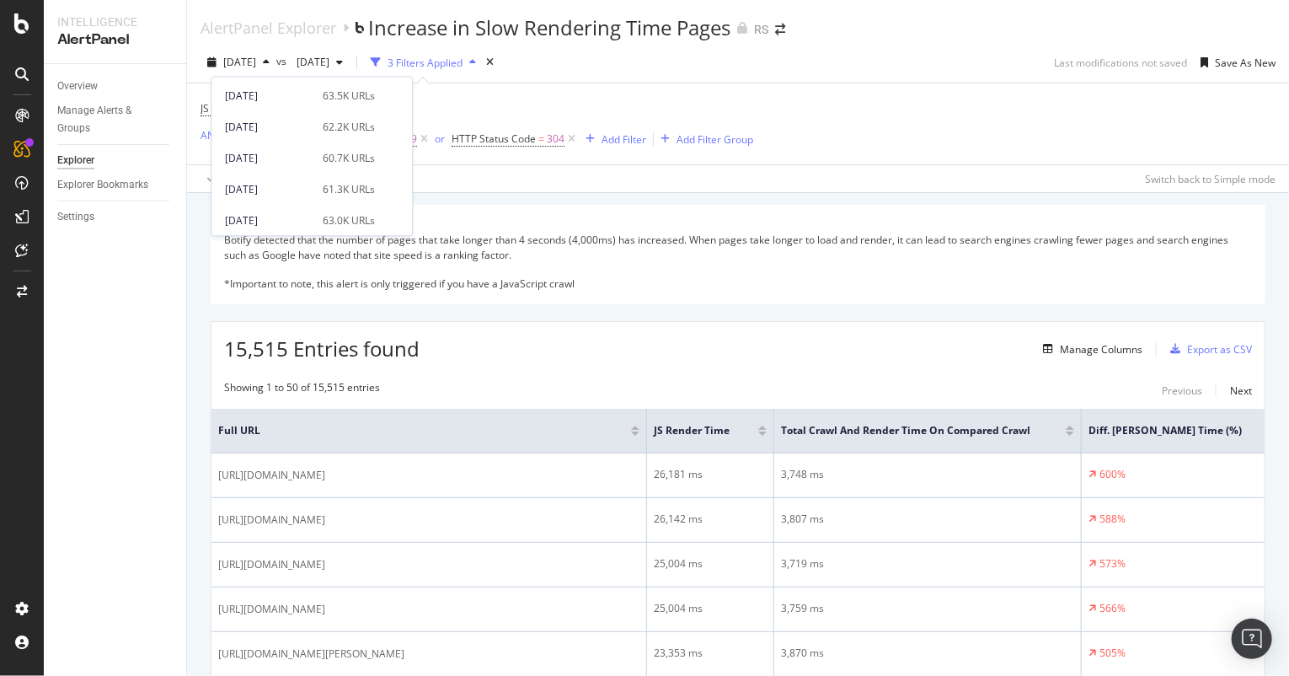
click at [752, 284] on div "Botify detected that the number of pages that take longer than 4 seconds (4,000…" at bounding box center [738, 262] width 1028 height 58
click at [69, 378] on div "Overview Manage Alerts & Groups Explorer Explorer Bookmarks Settings" at bounding box center [115, 370] width 142 height 612
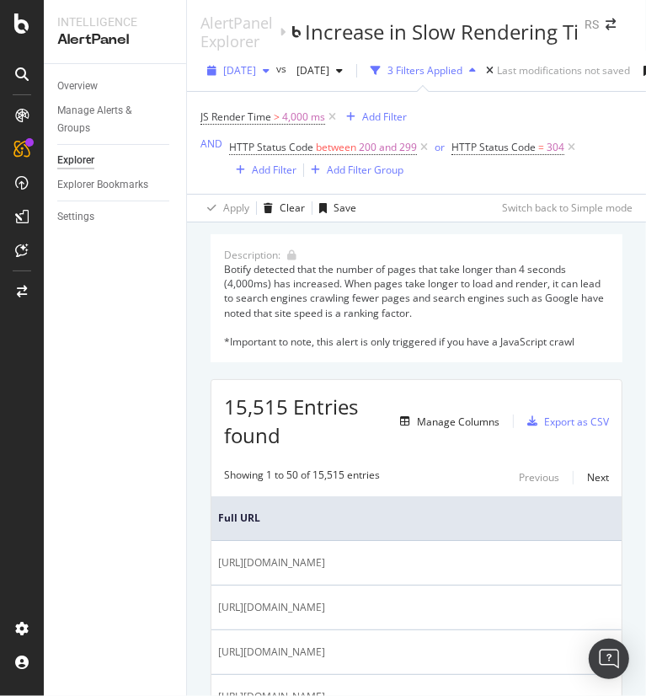
click at [273, 78] on div "[DATE]" at bounding box center [239, 70] width 76 height 25
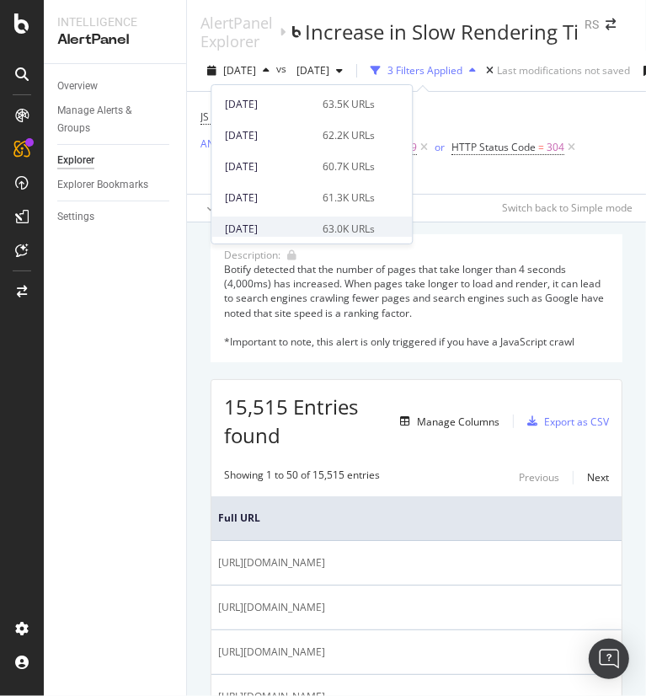
click at [250, 222] on div "[DATE]" at bounding box center [269, 229] width 88 height 15
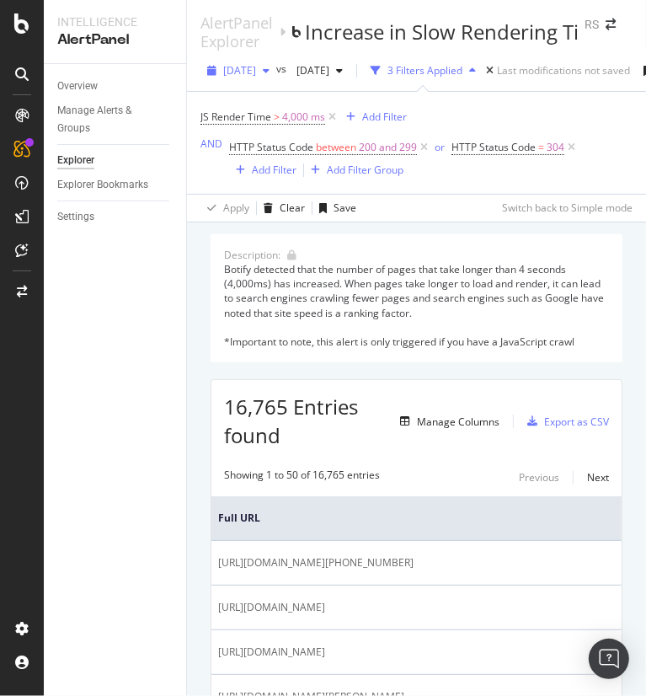
click at [255, 75] on span "[DATE]" at bounding box center [239, 70] width 33 height 14
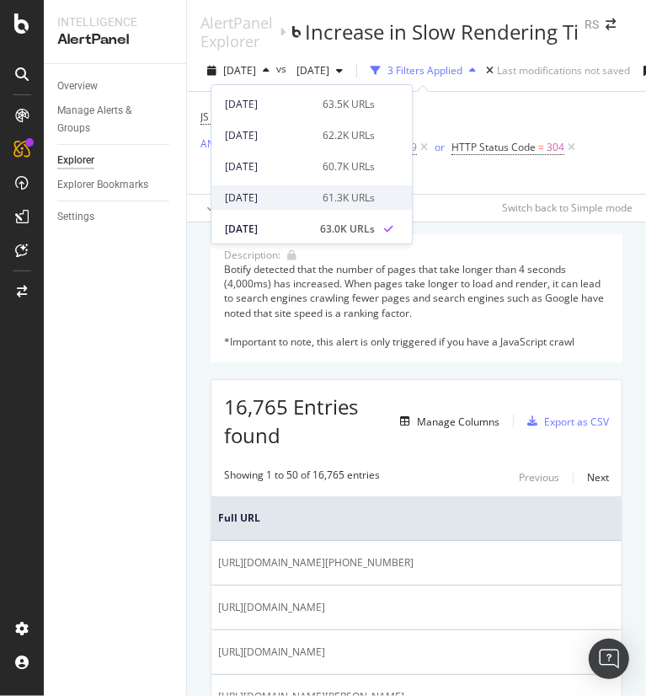
click at [265, 198] on div "[DATE]" at bounding box center [269, 197] width 88 height 15
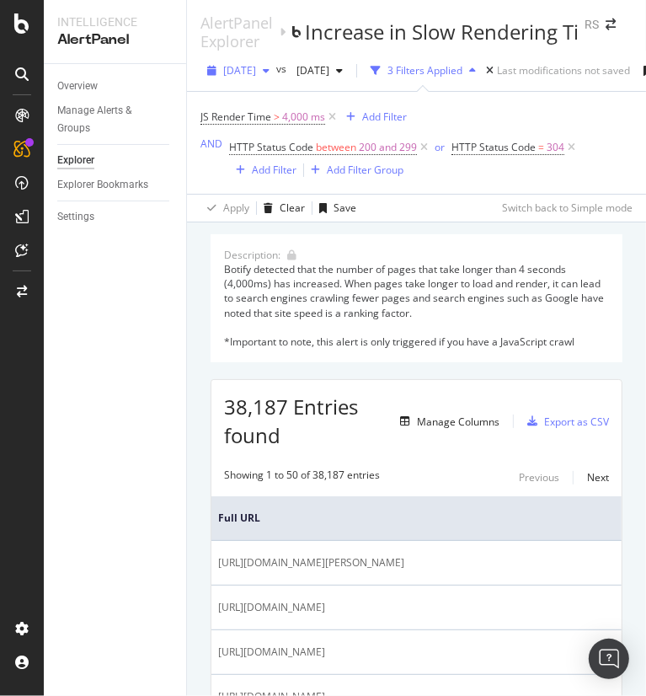
click at [236, 75] on span "[DATE]" at bounding box center [239, 70] width 33 height 14
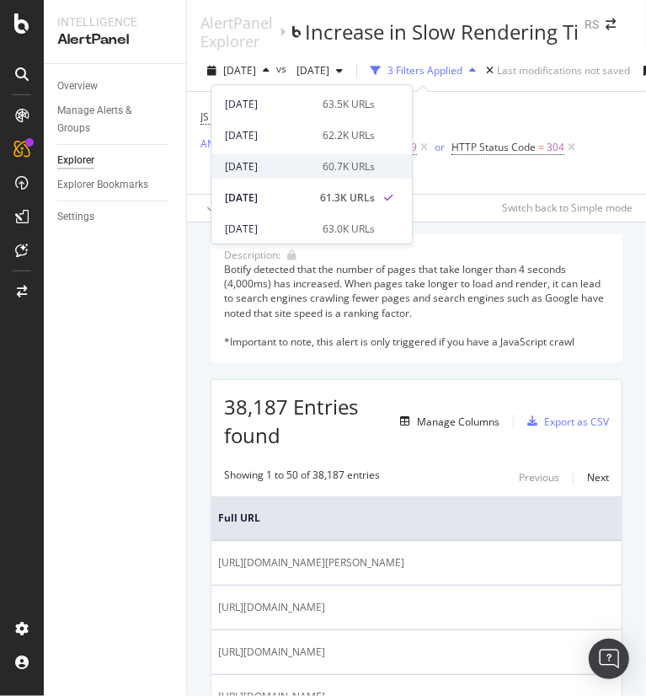
click at [252, 166] on div "[DATE]" at bounding box center [269, 166] width 88 height 15
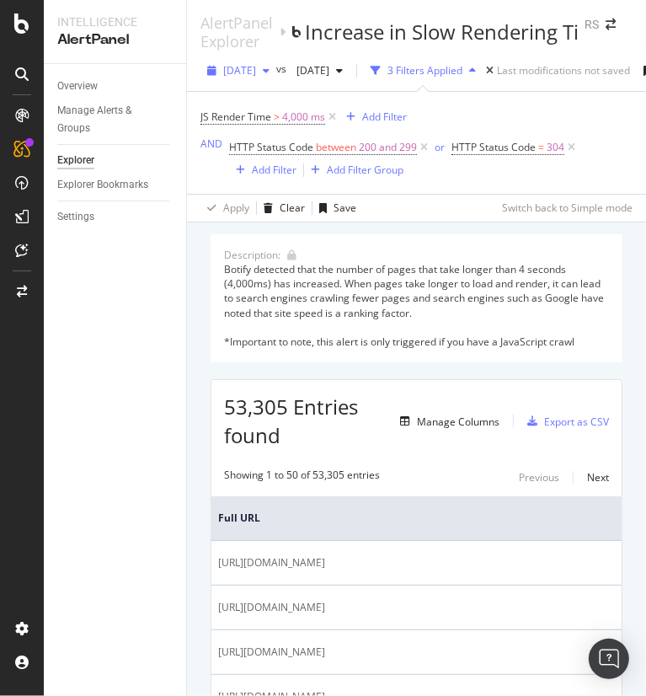
click at [256, 76] on span "[DATE]" at bounding box center [239, 70] width 33 height 14
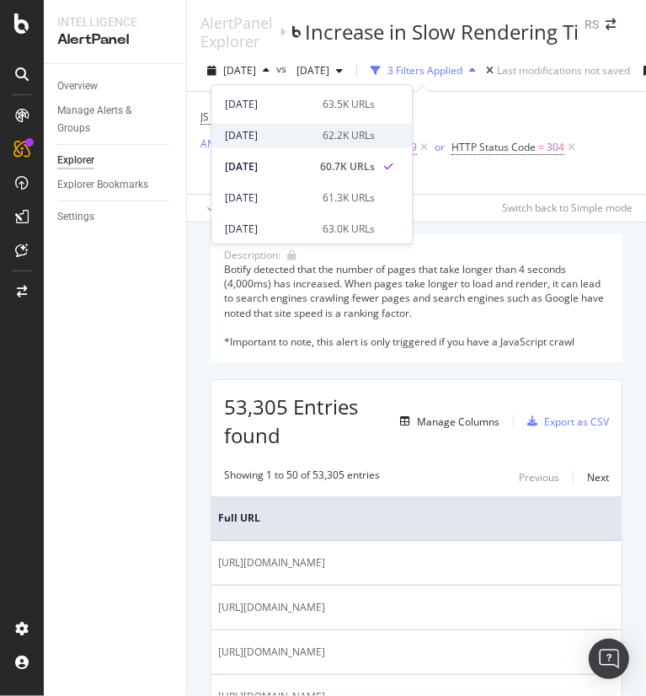
click at [258, 137] on div "[DATE]" at bounding box center [269, 135] width 88 height 15
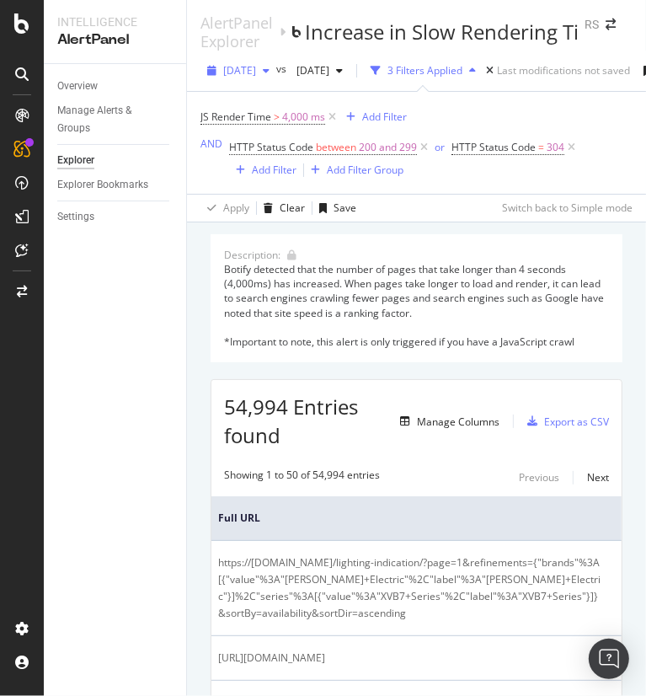
click at [233, 78] on div "[DATE]" at bounding box center [239, 70] width 76 height 25
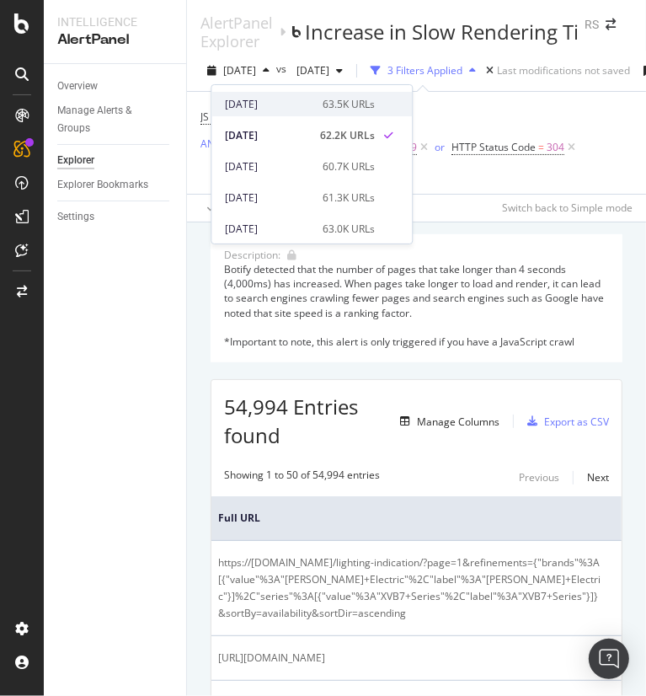
click at [263, 109] on div "[DATE]" at bounding box center [269, 104] width 88 height 15
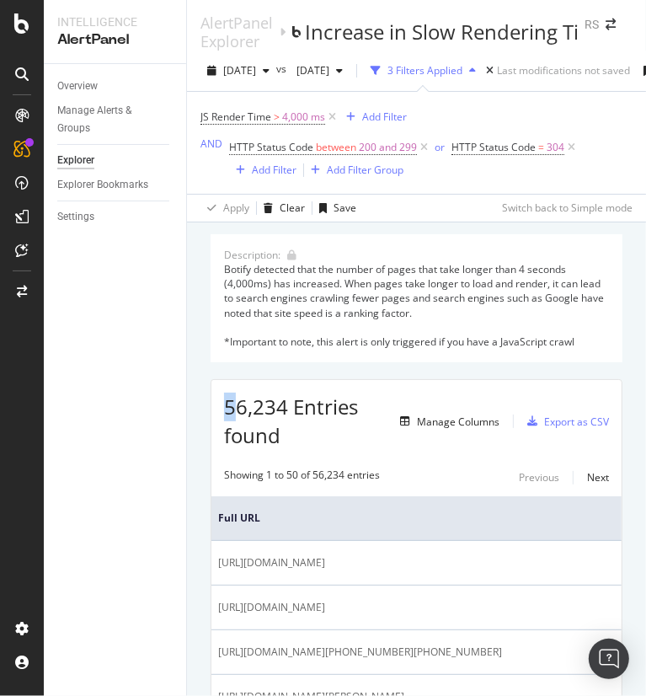
drag, startPoint x: 223, startPoint y: 403, endPoint x: 231, endPoint y: 408, distance: 9.1
click at [231, 408] on span "56,234 Entries found" at bounding box center [291, 421] width 134 height 56
click at [276, 79] on div "[DATE]" at bounding box center [239, 70] width 76 height 25
click at [179, 364] on div "Overview Manage Alerts & Groups Explorer Explorer Bookmarks Settings" at bounding box center [115, 380] width 142 height 632
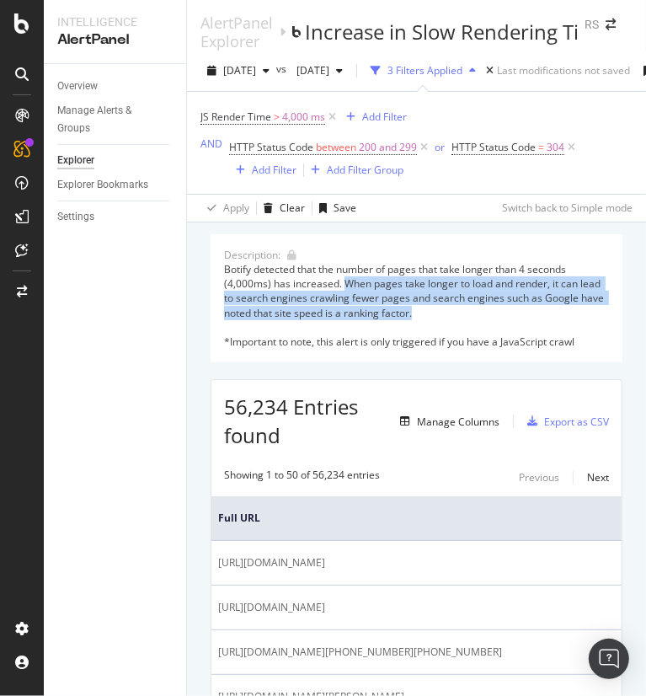
drag, startPoint x: 342, startPoint y: 284, endPoint x: 475, endPoint y: 307, distance: 135.1
click at [475, 307] on div "Botify detected that the number of pages that take longer than 4 seconds (4,000…" at bounding box center [416, 305] width 385 height 87
copy div "When pages take longer to load and render, it can lead to search engines crawli…"
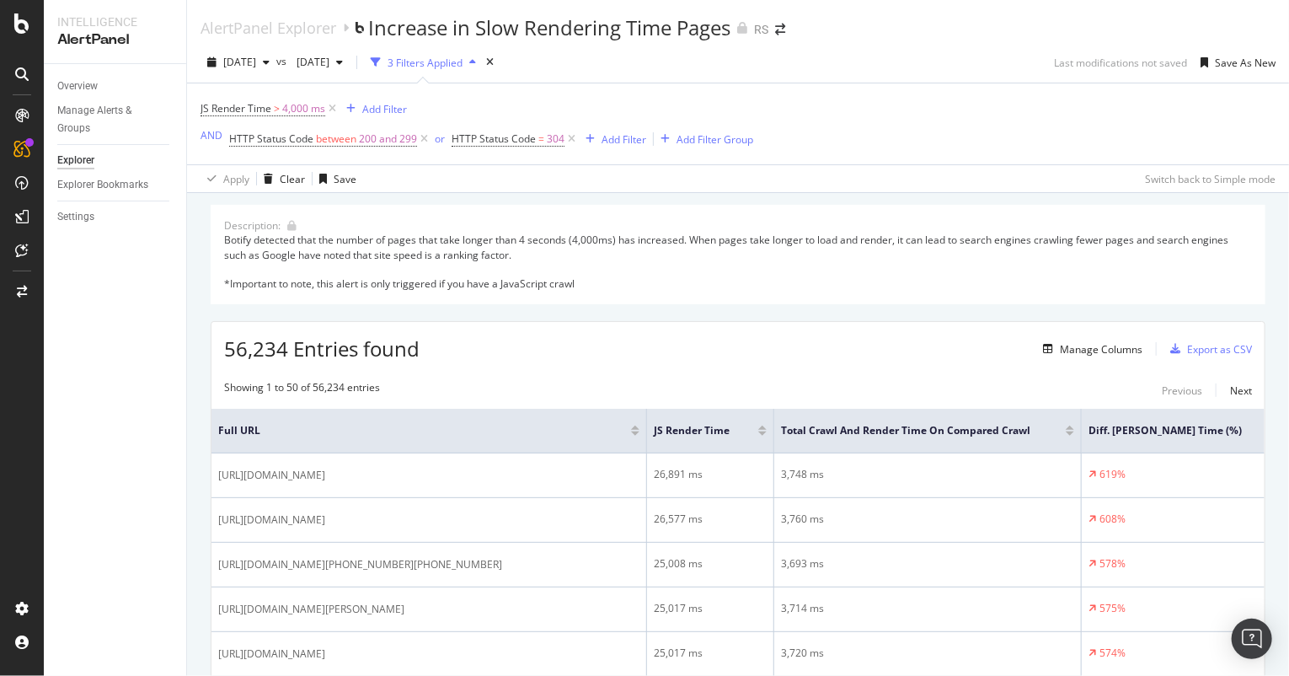
click at [739, 352] on div "56,234 Entries found Manage Columns Export as CSV" at bounding box center [738, 342] width 1053 height 41
click at [330, 67] on span "[DATE]" at bounding box center [310, 62] width 40 height 14
click at [381, 169] on div "[DATE]" at bounding box center [375, 170] width 88 height 15
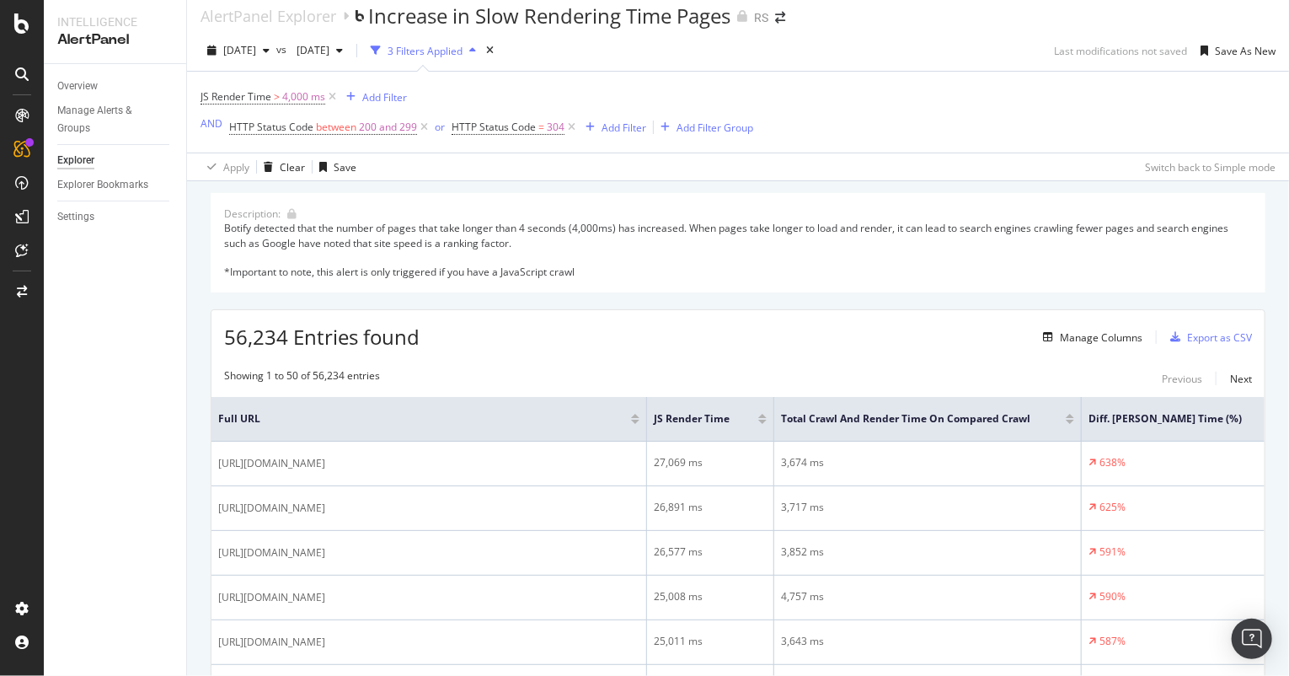
scroll to position [10, 0]
click at [350, 58] on div "[DATE]" at bounding box center [320, 52] width 60 height 25
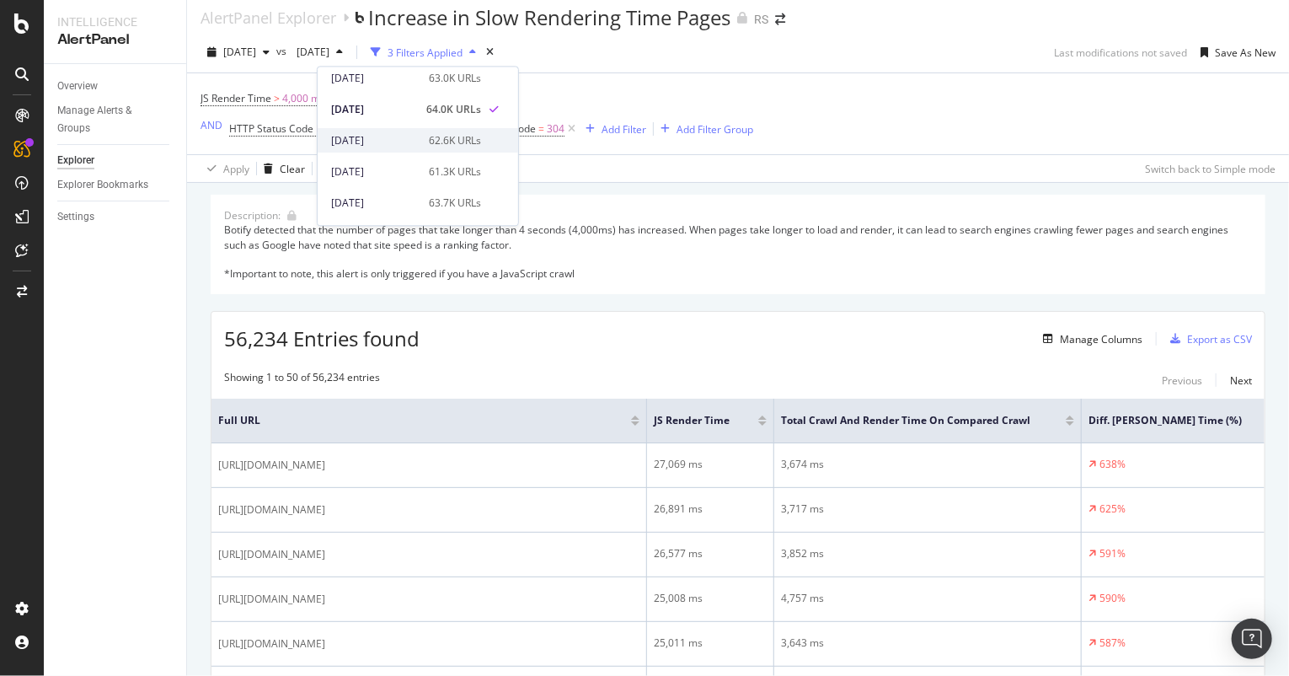
scroll to position [105, 0]
click at [435, 166] on div "61.3K URLs" at bounding box center [455, 168] width 52 height 15
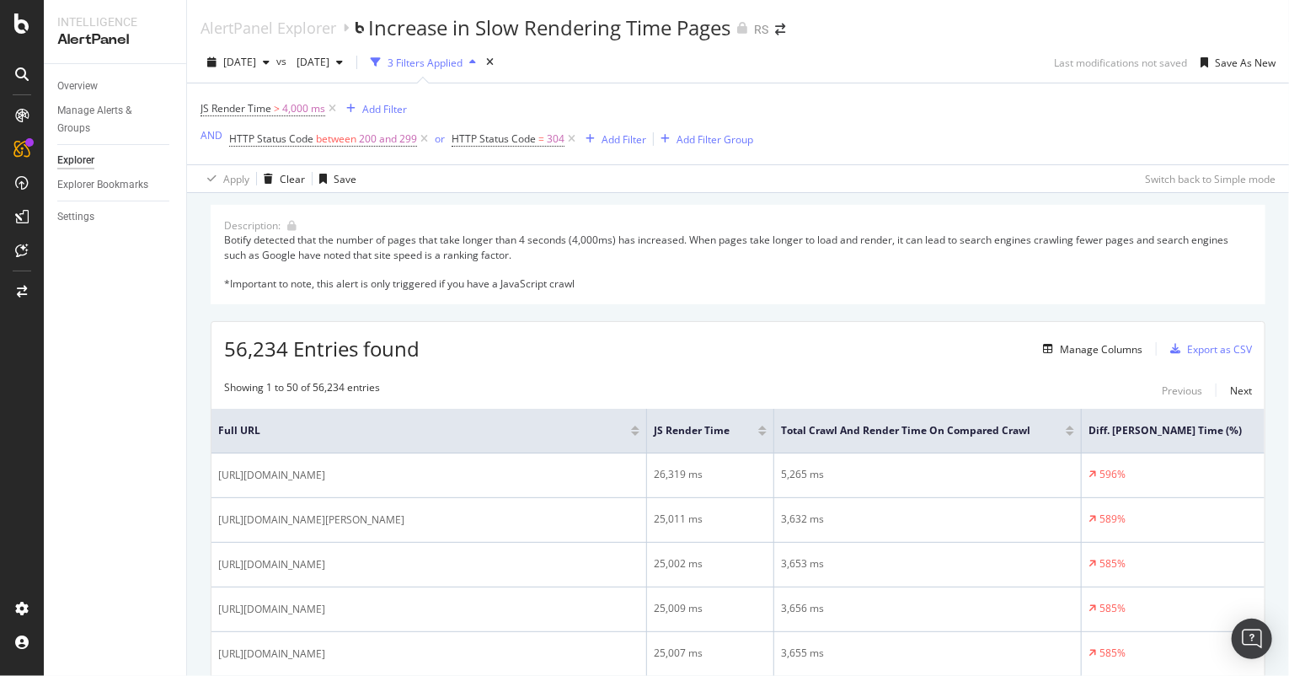
click at [1203, 128] on div "JS Render Time > 4,000 ms Add Filter AND HTTP Status Code between 200 and 299 o…" at bounding box center [738, 123] width 1075 height 81
